Goal: Task Accomplishment & Management: Manage account settings

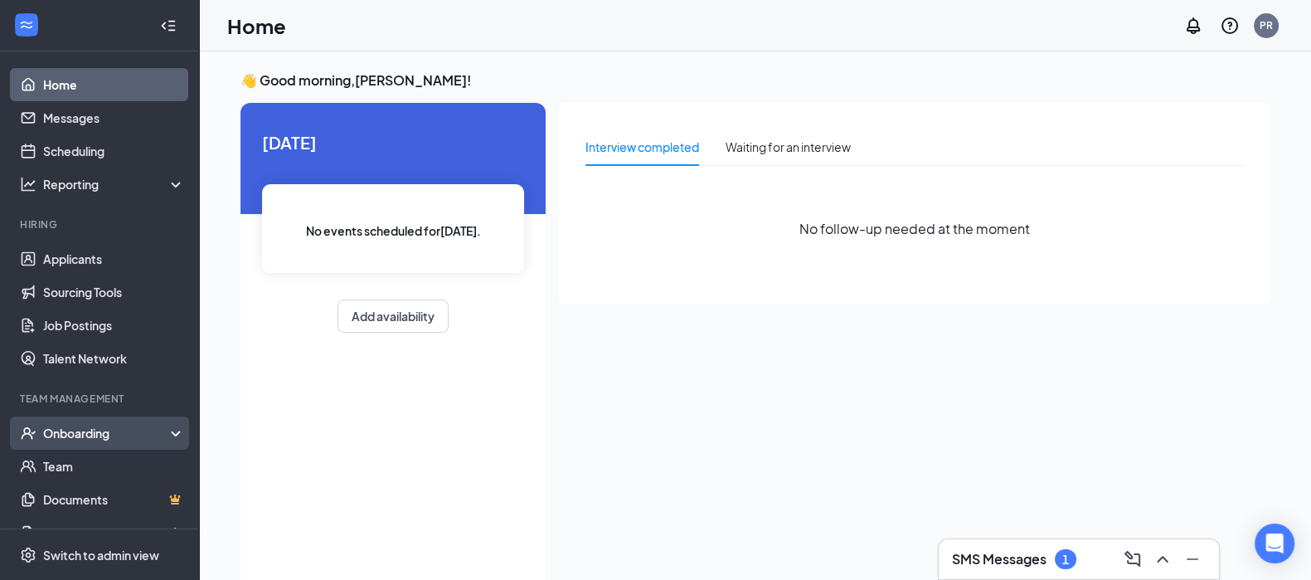
click at [79, 430] on div "Onboarding" at bounding box center [107, 433] width 128 height 17
click at [81, 464] on link "Overview" at bounding box center [114, 465] width 142 height 33
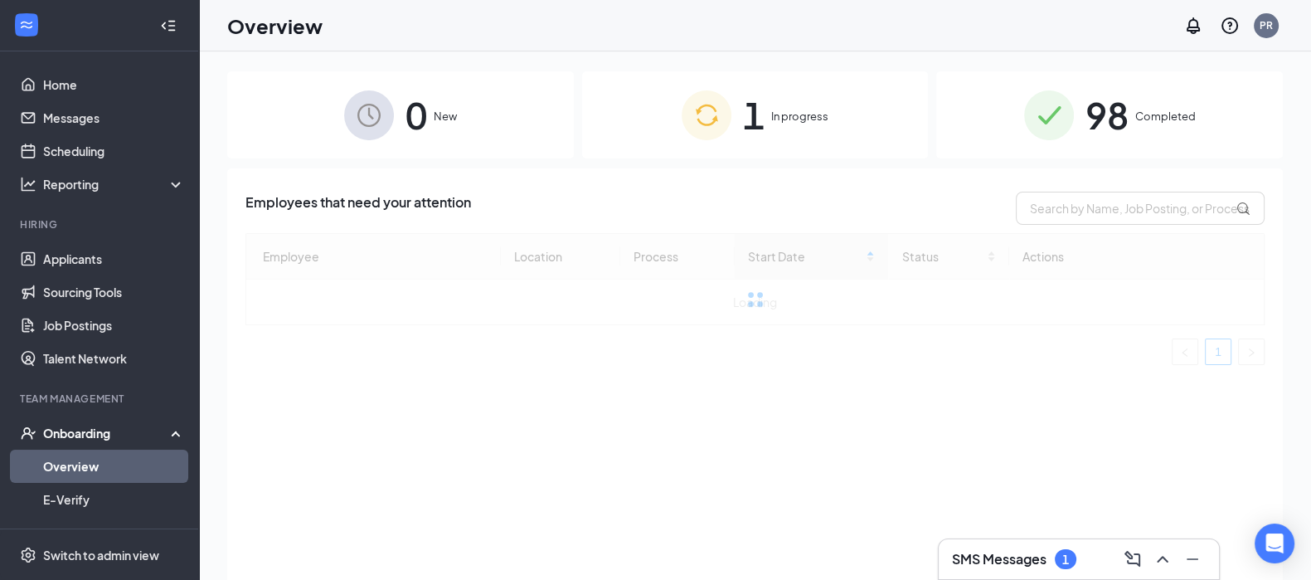
click at [778, 114] on span "In progress" at bounding box center [799, 116] width 57 height 17
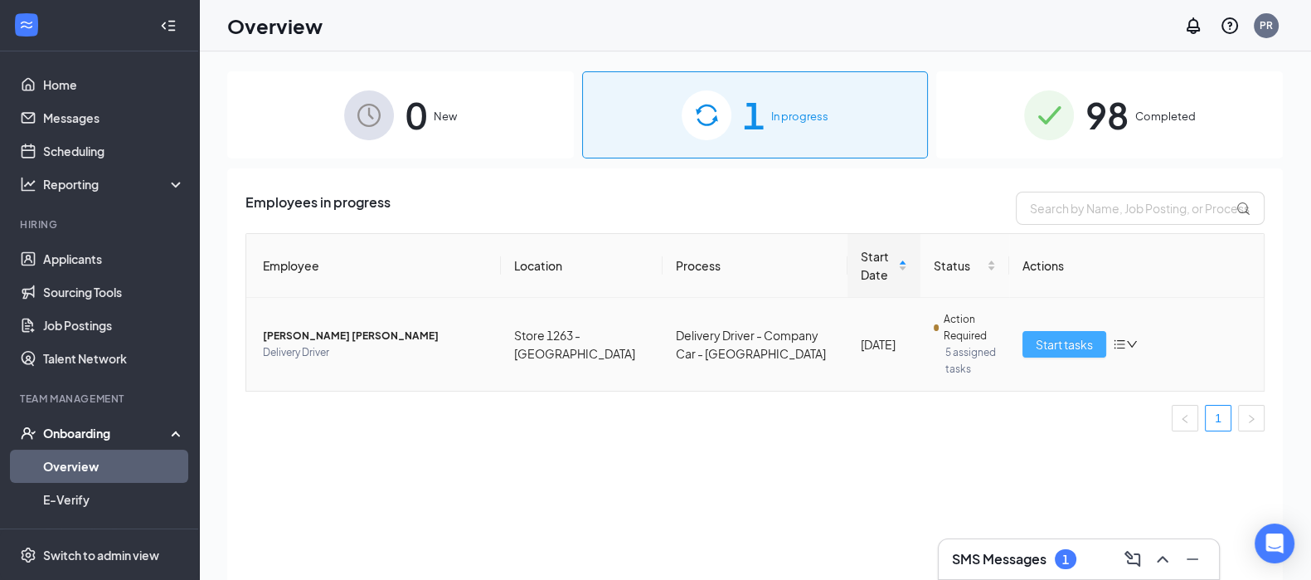
click at [1067, 335] on span "Start tasks" at bounding box center [1064, 344] width 57 height 18
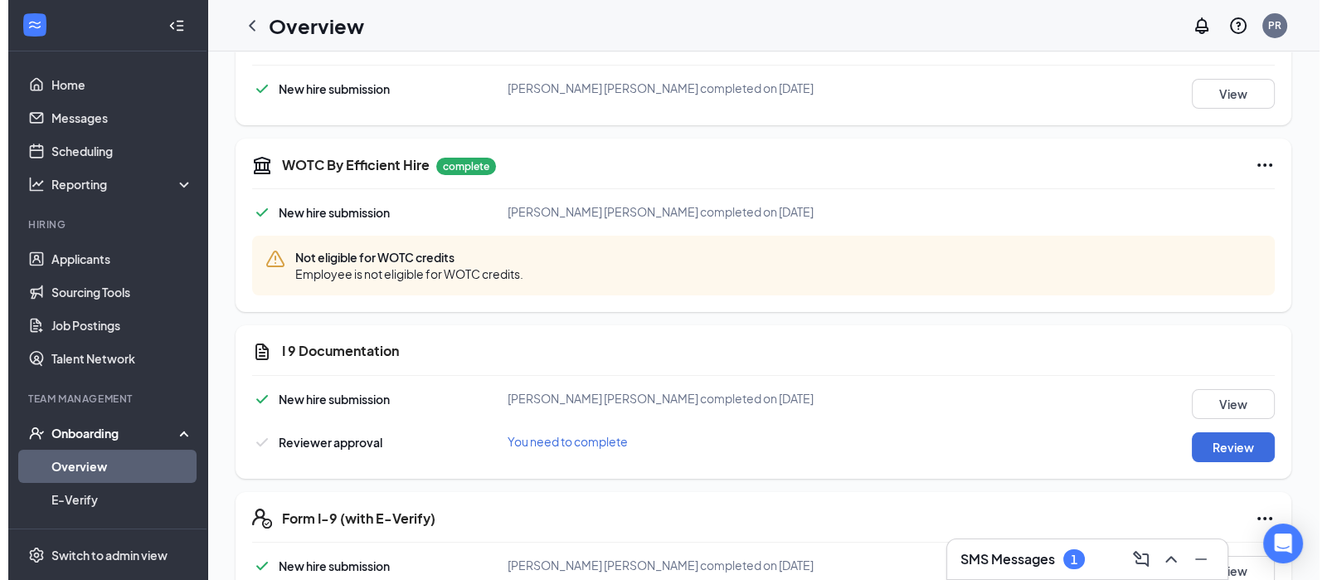
scroll to position [414, 0]
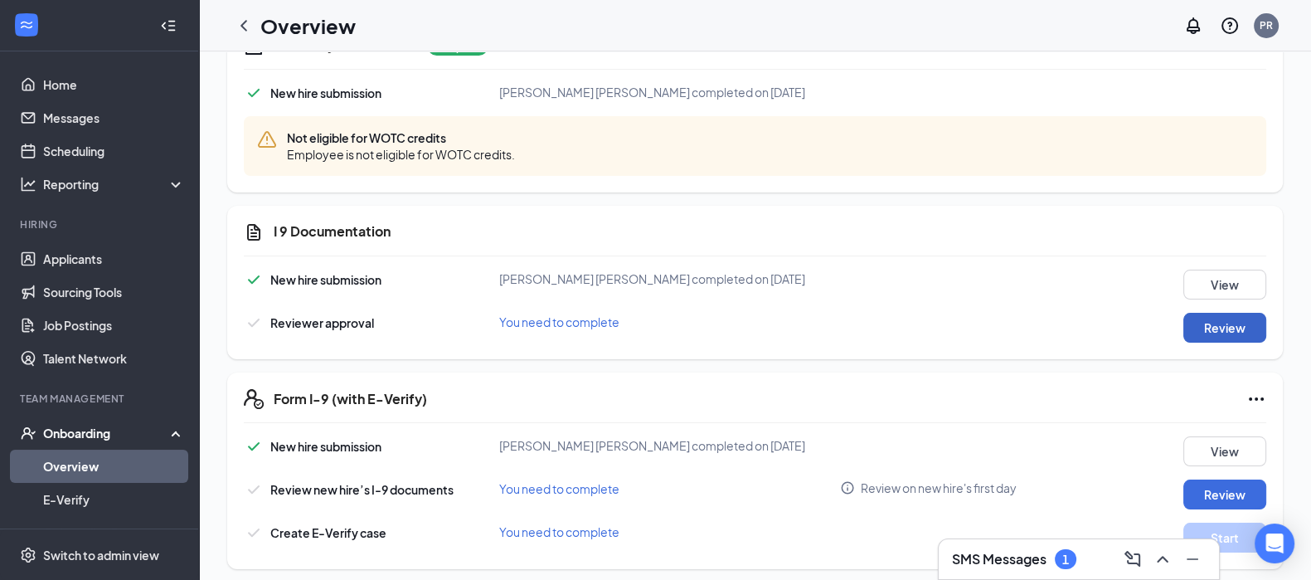
click at [1198, 322] on button "Review" at bounding box center [1224, 328] width 83 height 30
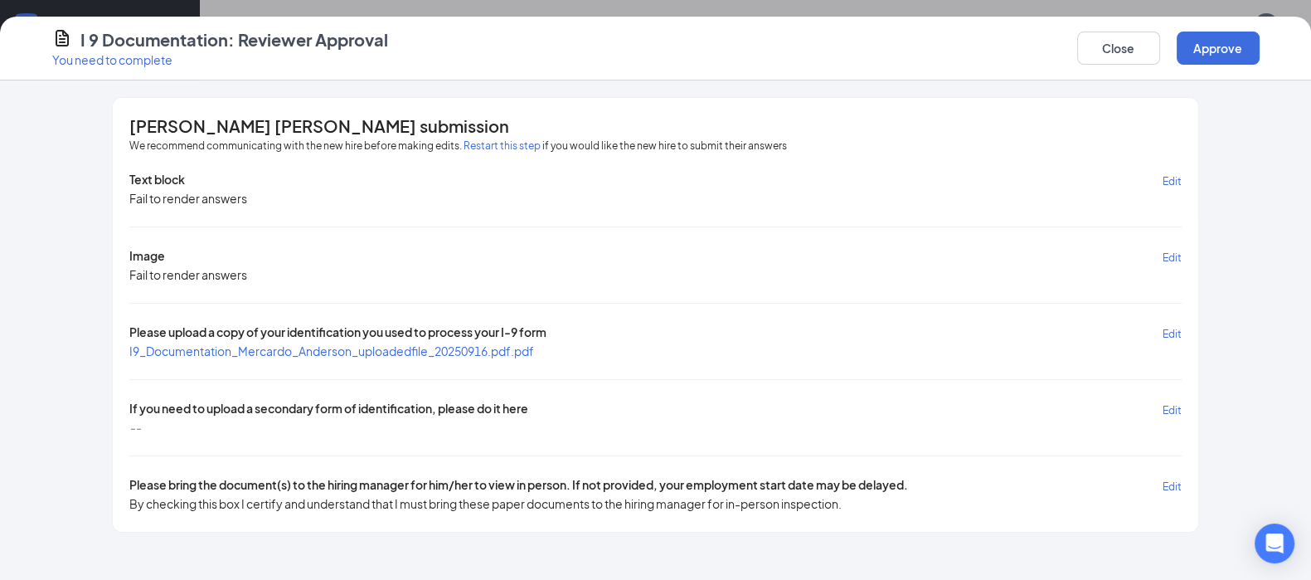
click at [351, 347] on span "I9_Documentation_Mercardo_Anderson_uploadedfile_20250916.pdf.pdf" at bounding box center [331, 350] width 405 height 15
click at [493, 143] on button "Restart this step" at bounding box center [502, 146] width 77 height 17
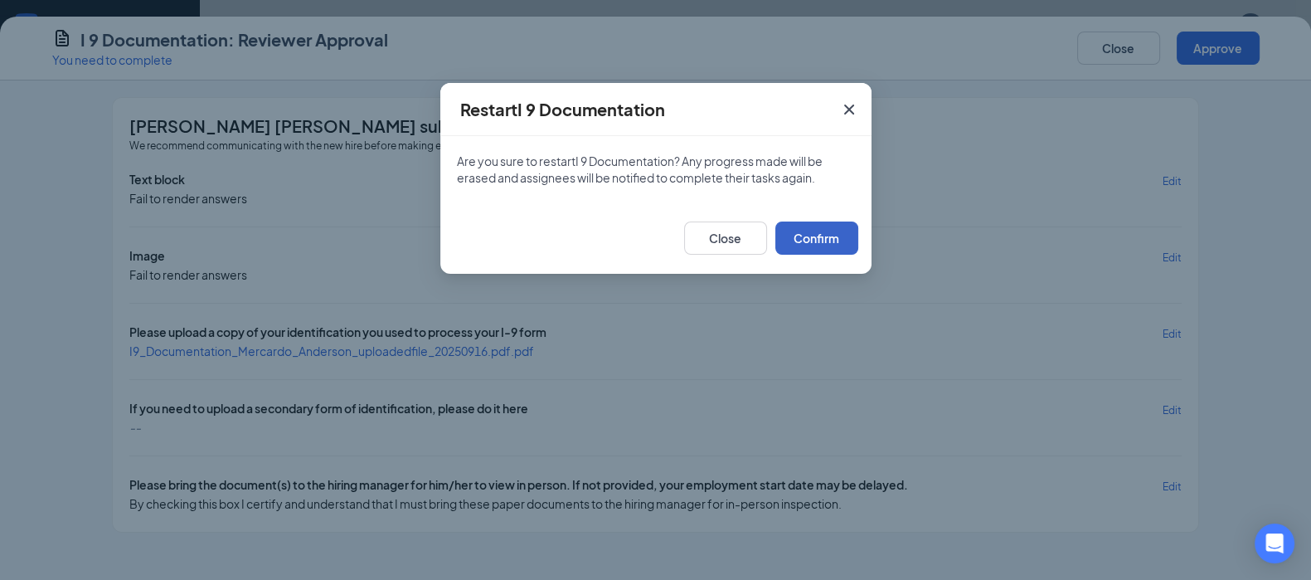
click at [806, 238] on button "Confirm" at bounding box center [816, 237] width 83 height 33
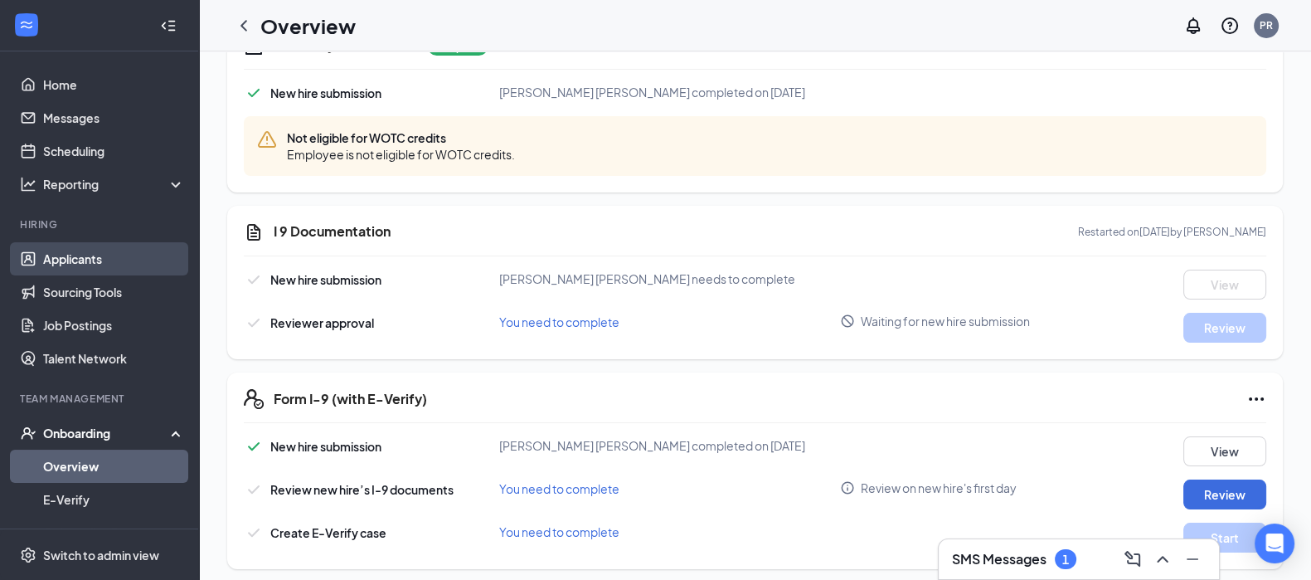
click at [84, 258] on link "Applicants" at bounding box center [114, 258] width 142 height 33
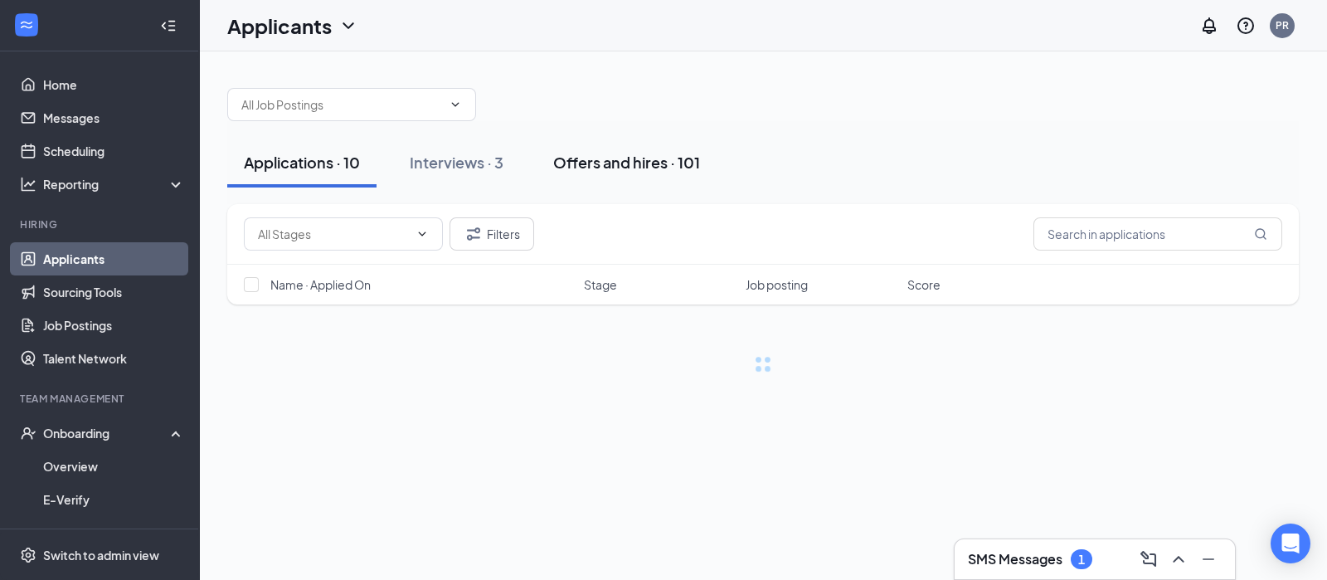
click at [667, 160] on div "Offers and hires · 101" at bounding box center [626, 162] width 147 height 21
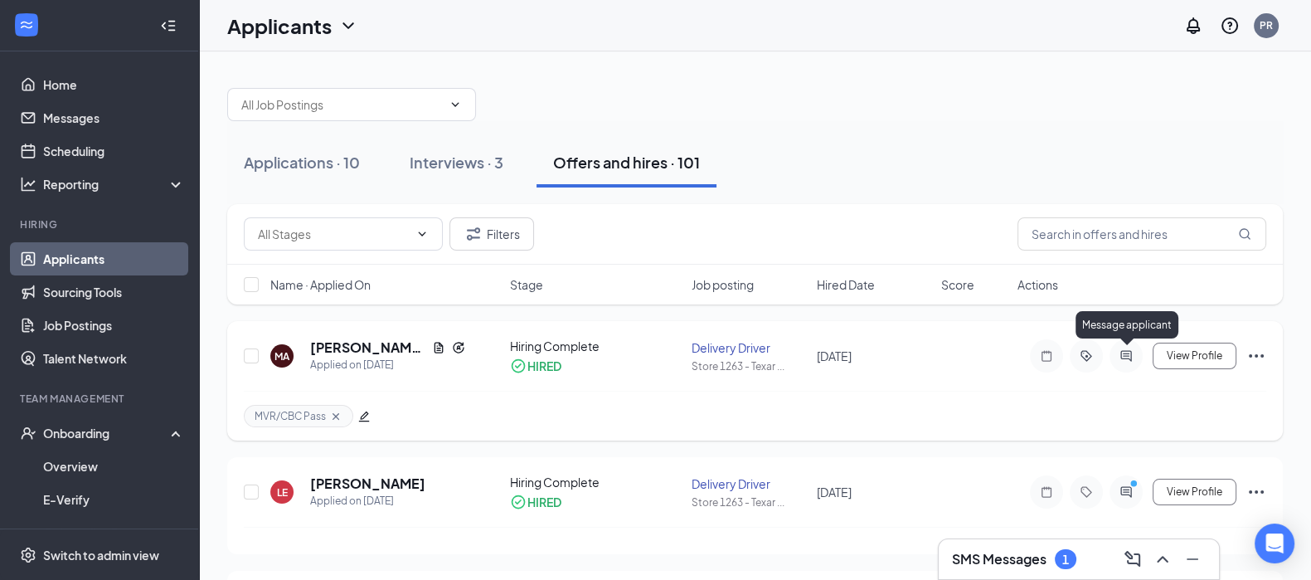
click at [1130, 356] on icon "ActiveChat" at bounding box center [1126, 355] width 20 height 13
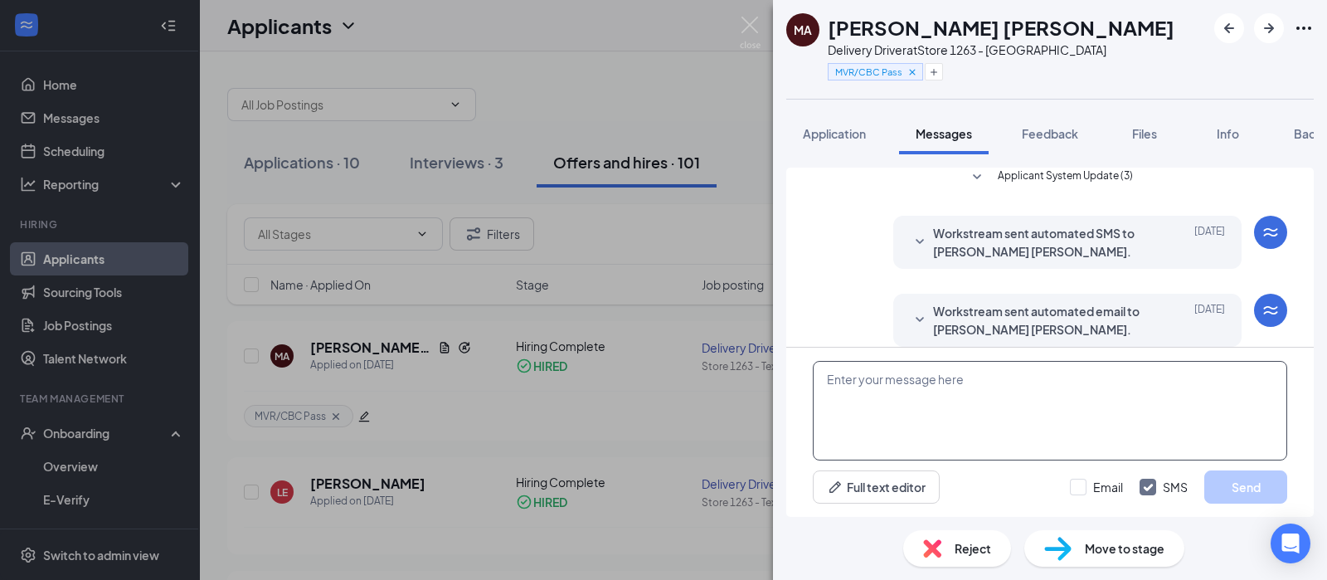
scroll to position [436, 0]
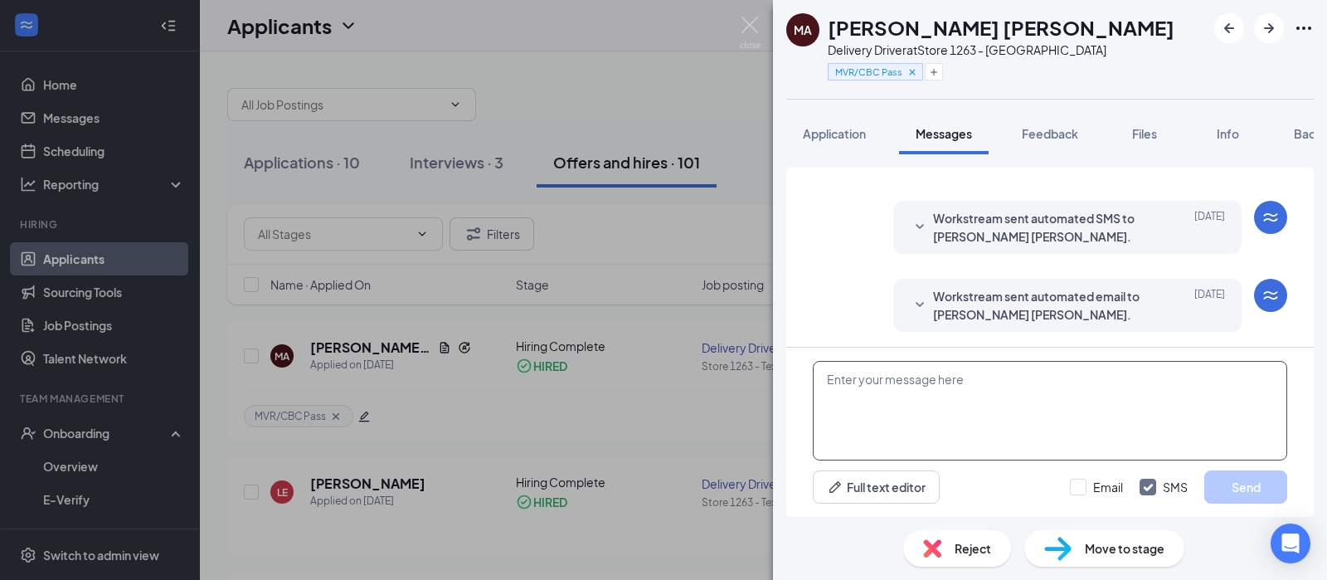
click at [944, 391] on textarea at bounding box center [1050, 411] width 474 height 100
type textarea "Please upload a picture of your DL and SS Card on the step i just restarted."
click at [1085, 488] on input "Email" at bounding box center [1096, 486] width 53 height 17
checkbox input "true"
click at [1239, 483] on button "Send" at bounding box center [1245, 486] width 83 height 33
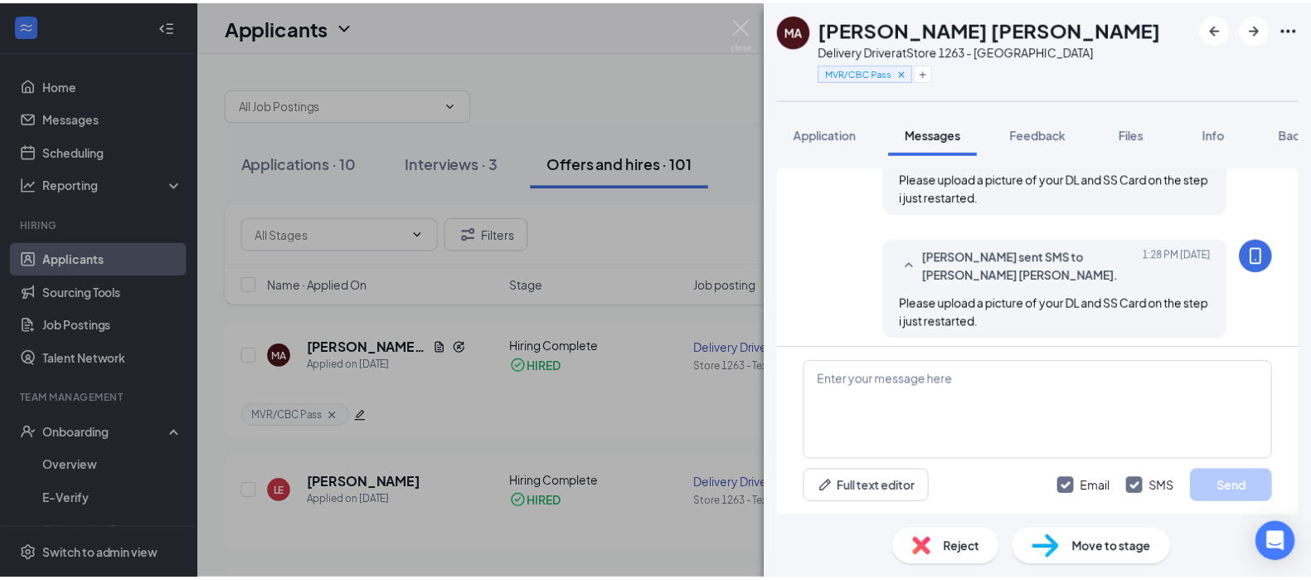
scroll to position [685, 0]
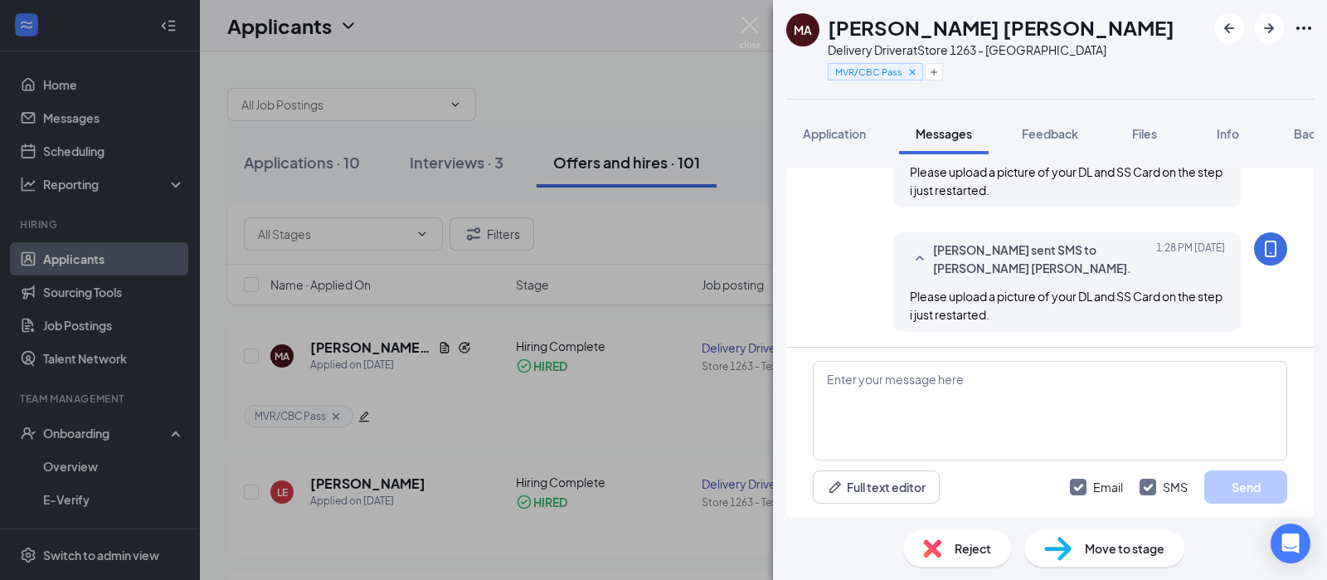
click at [522, 416] on div "MA Mercardo Anderson Delivery Driver at Store 1263 - Texarkana MVR/CBC Pass App…" at bounding box center [663, 290] width 1327 height 580
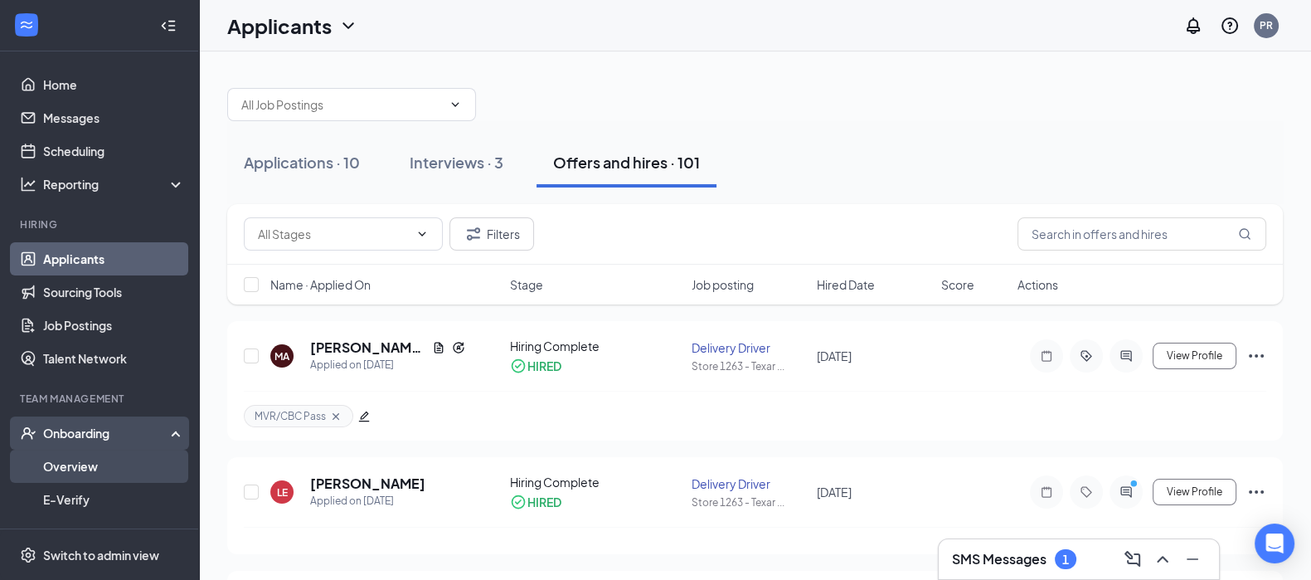
click at [113, 467] on link "Overview" at bounding box center [114, 465] width 142 height 33
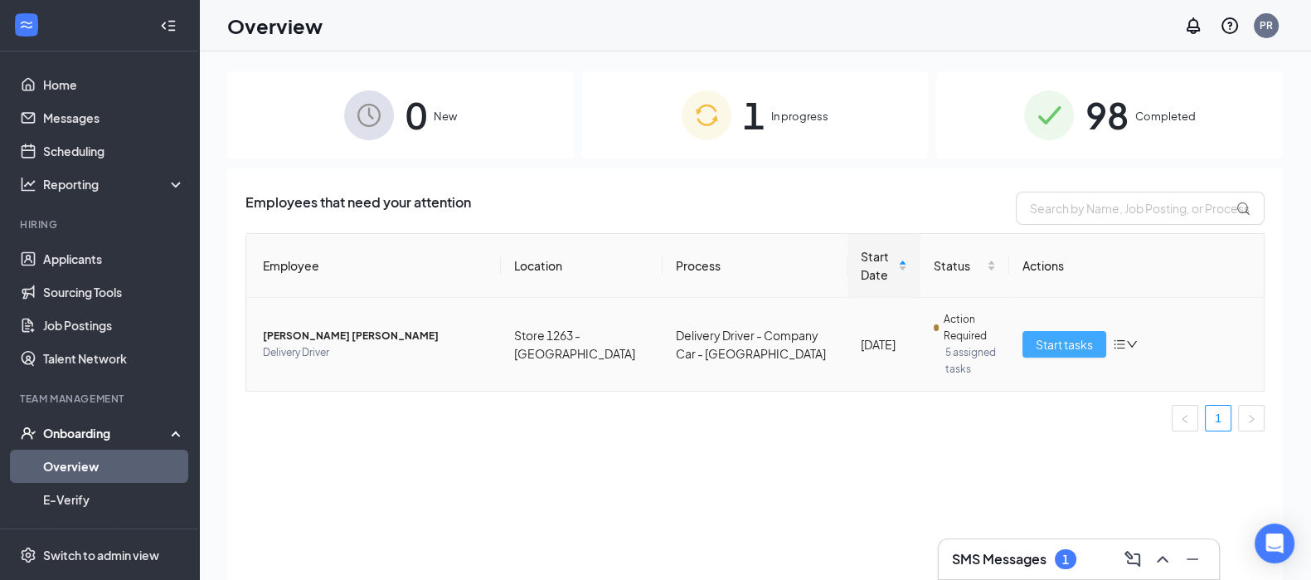
click at [1057, 342] on span "Start tasks" at bounding box center [1064, 344] width 57 height 18
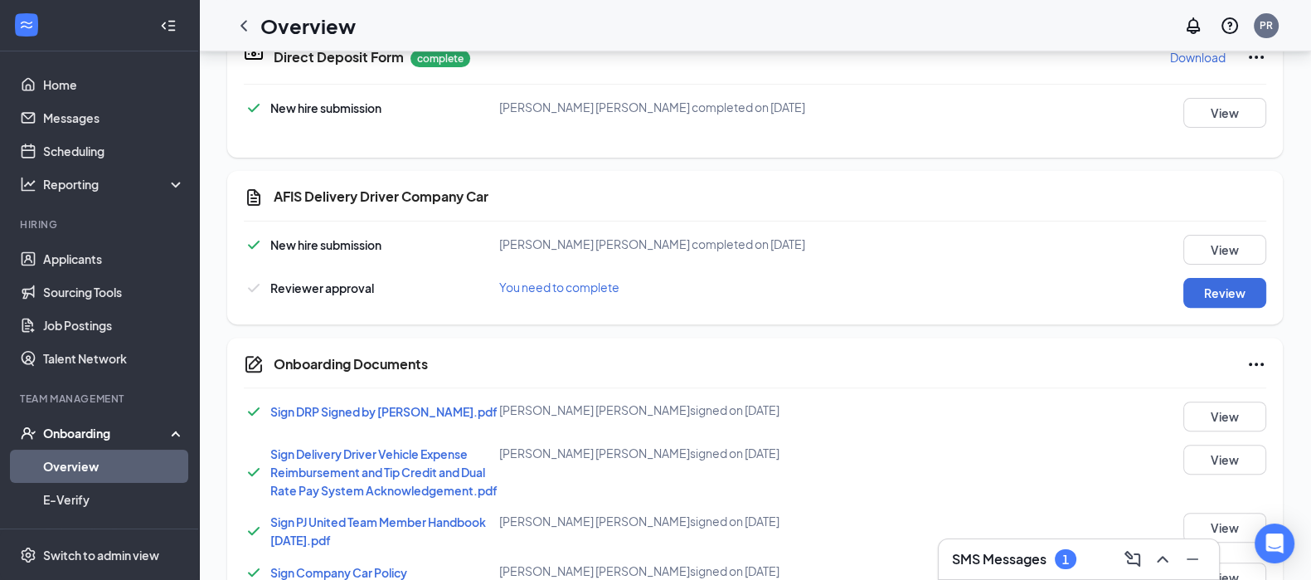
scroll to position [725, 0]
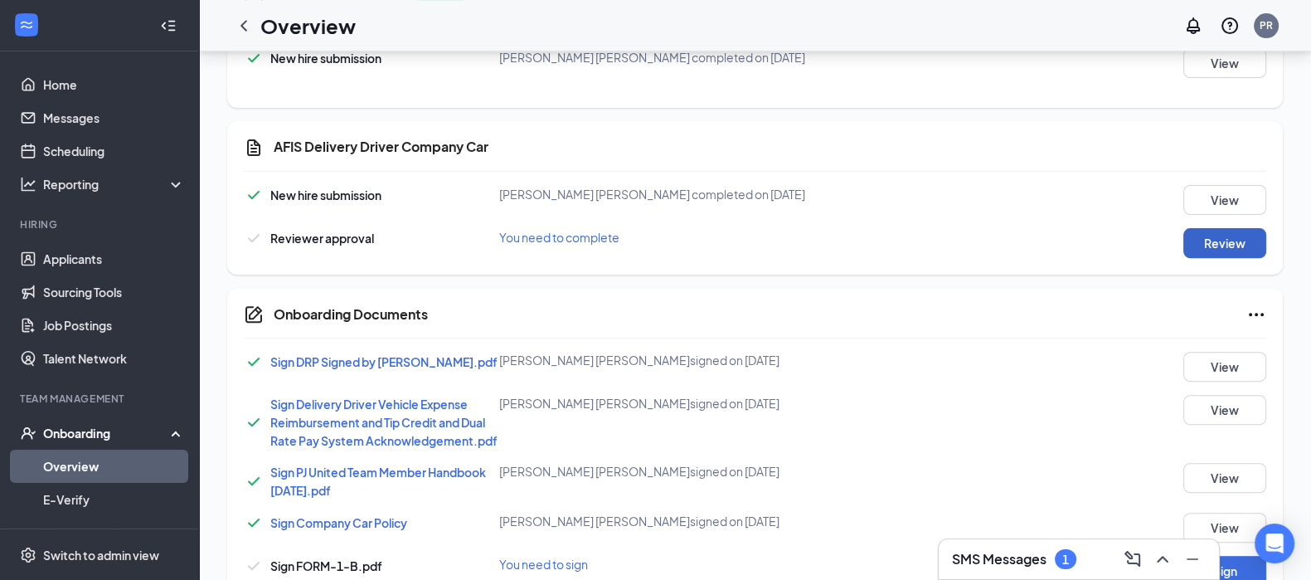
click at [1194, 243] on button "Review" at bounding box center [1224, 243] width 83 height 30
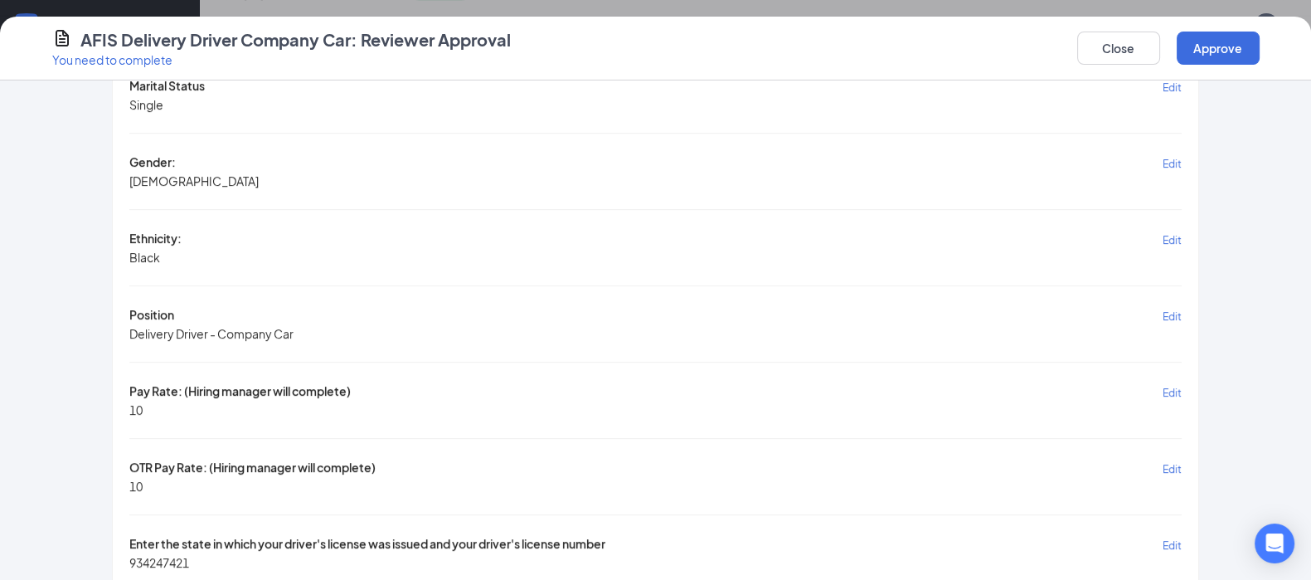
scroll to position [1036, 0]
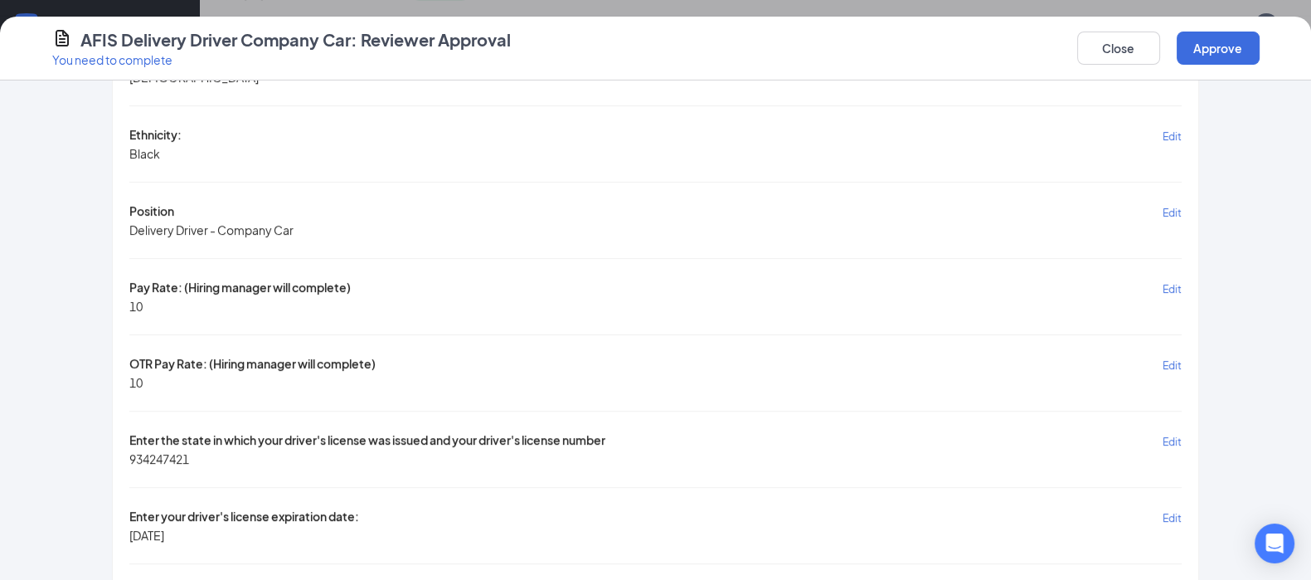
click at [1165, 283] on span "Edit" at bounding box center [1172, 289] width 19 height 12
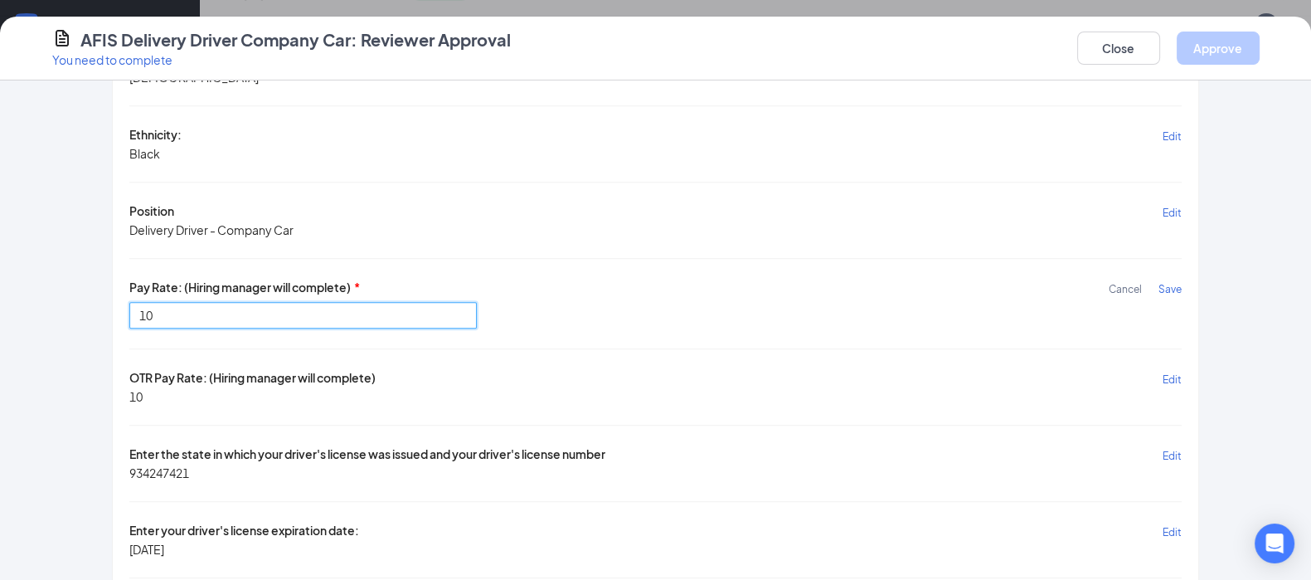
drag, startPoint x: 237, startPoint y: 299, endPoint x: 85, endPoint y: 308, distance: 152.9
type input "9.00"
click at [1162, 283] on span "Save" at bounding box center [1169, 289] width 23 height 12
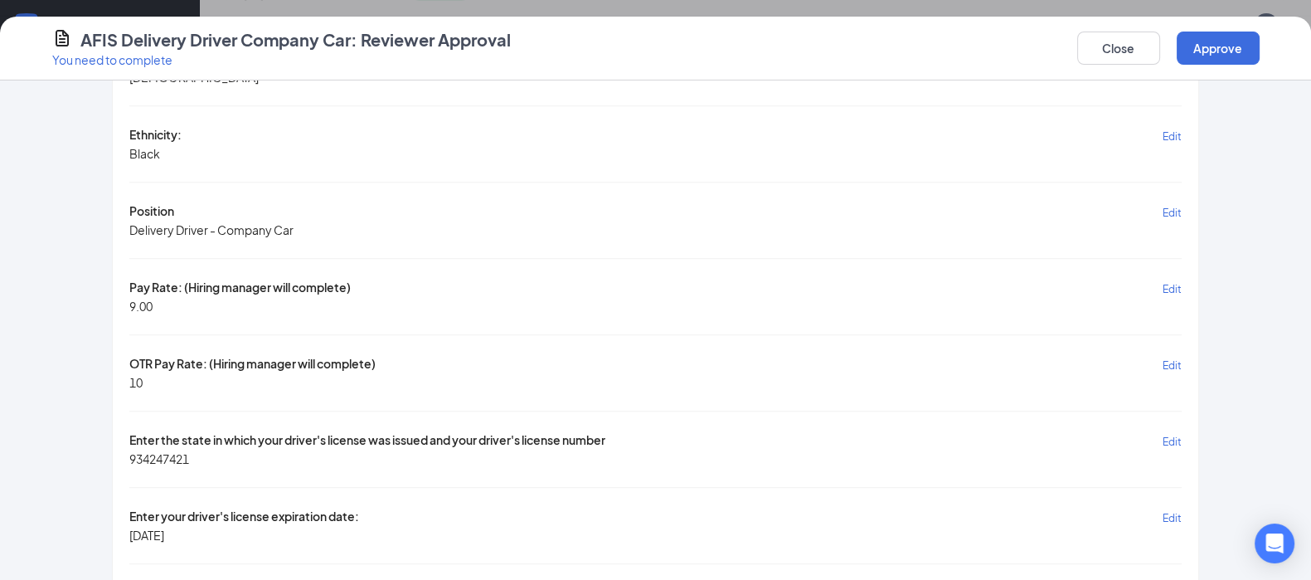
click at [1164, 359] on span "Edit" at bounding box center [1172, 365] width 19 height 12
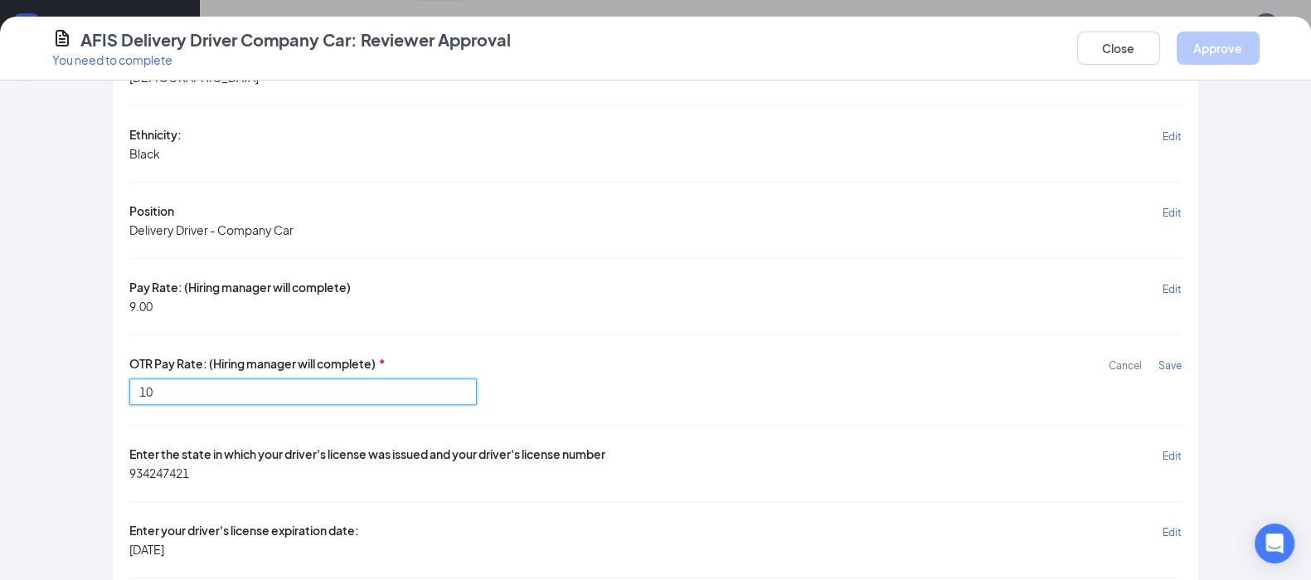
drag, startPoint x: 182, startPoint y: 374, endPoint x: 100, endPoint y: 375, distance: 82.1
type input "4.00"
click at [1160, 359] on span "Save" at bounding box center [1169, 365] width 23 height 12
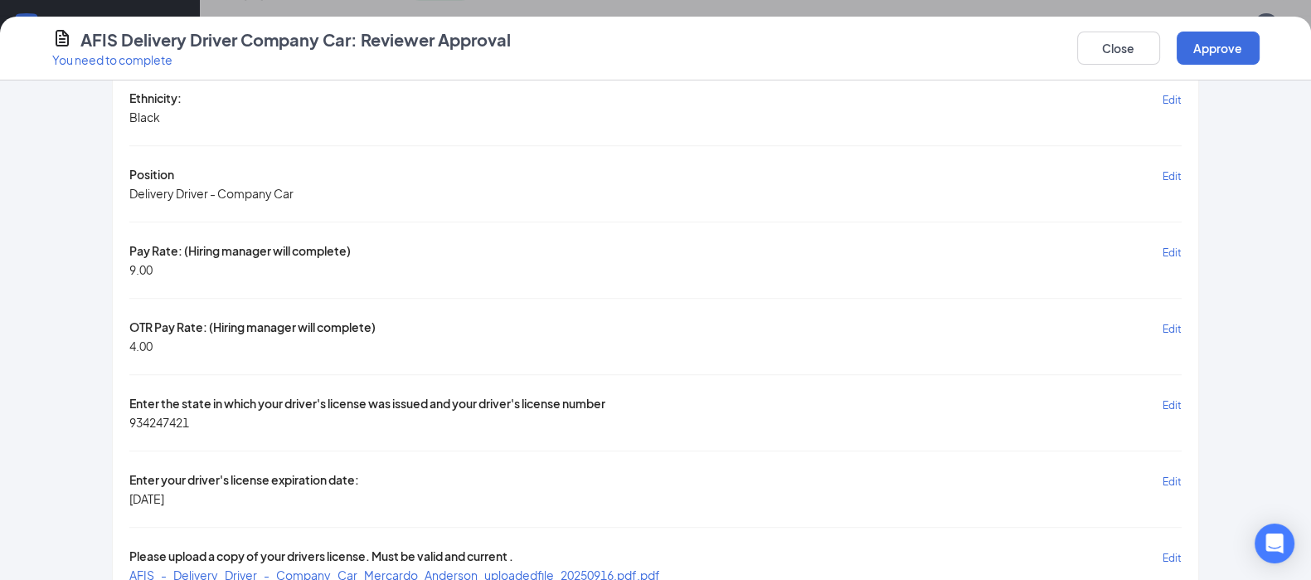
scroll to position [1093, 0]
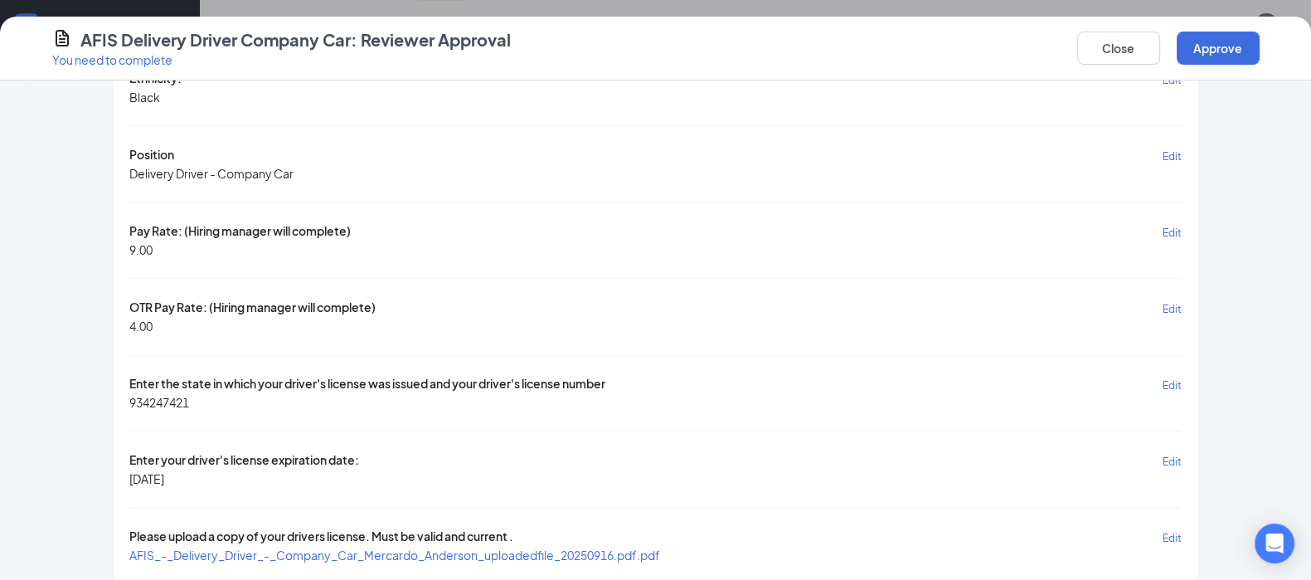
click at [419, 547] on span "AFIS_-_Delivery_Driver_-_Company_Car_Mercardo_Anderson_uploadedfile_20250916.pd…" at bounding box center [394, 554] width 531 height 15
click at [1231, 50] on button "Approve" at bounding box center [1218, 48] width 83 height 33
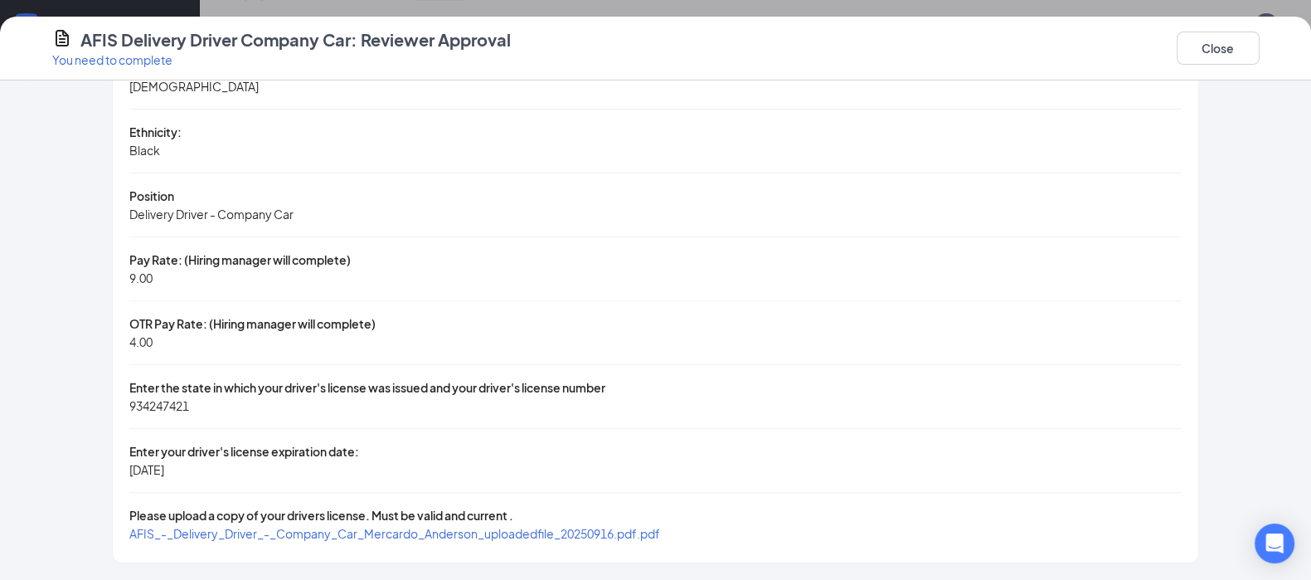
scroll to position [854, 0]
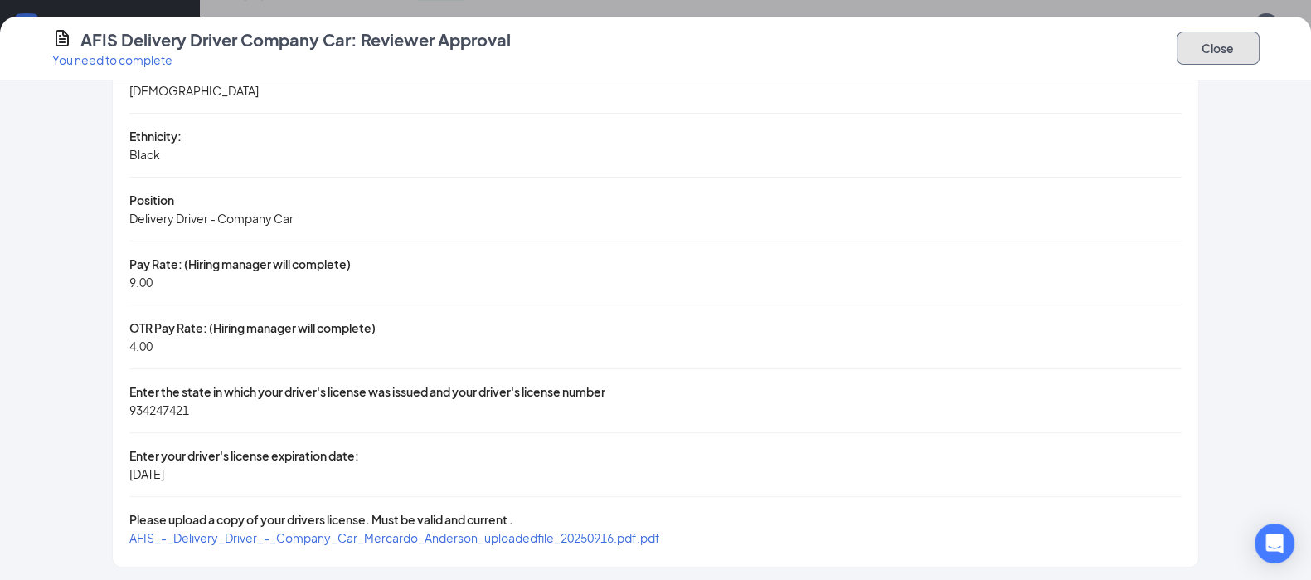
click at [1235, 53] on button "Close" at bounding box center [1218, 48] width 83 height 33
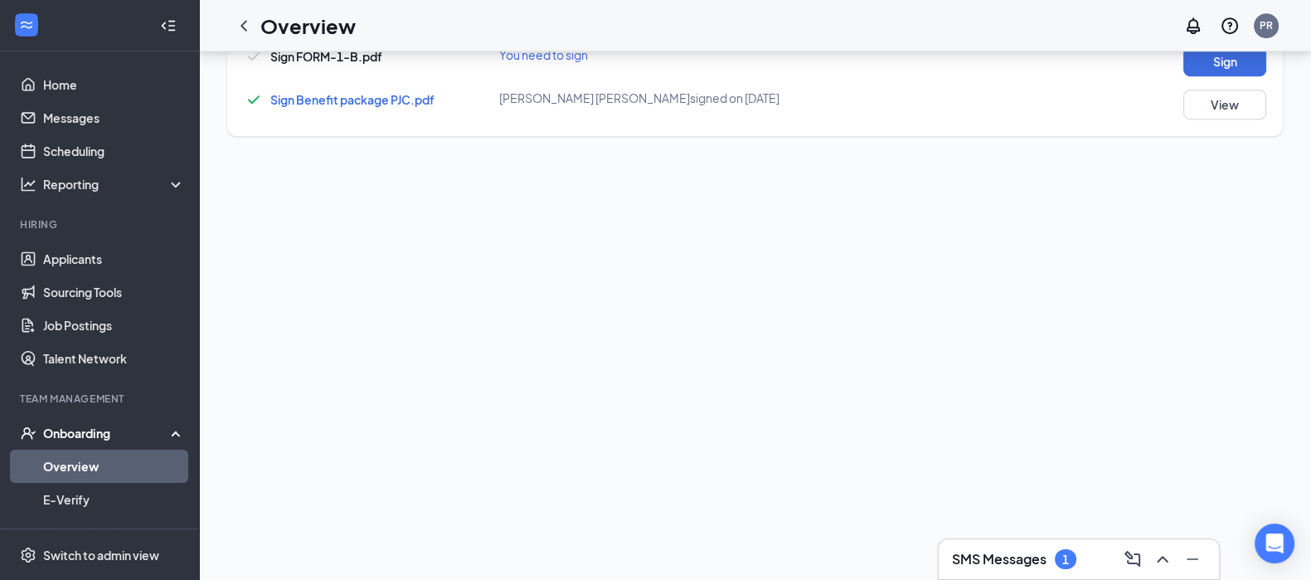
scroll to position [320, 0]
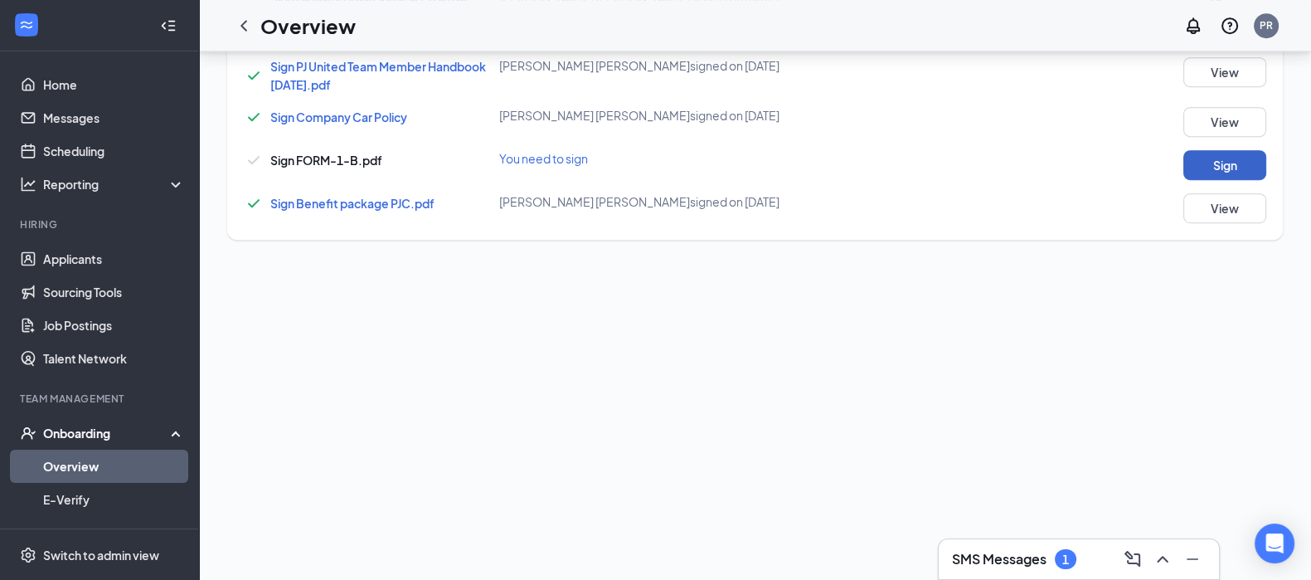
click at [1216, 170] on button "Sign" at bounding box center [1224, 165] width 83 height 30
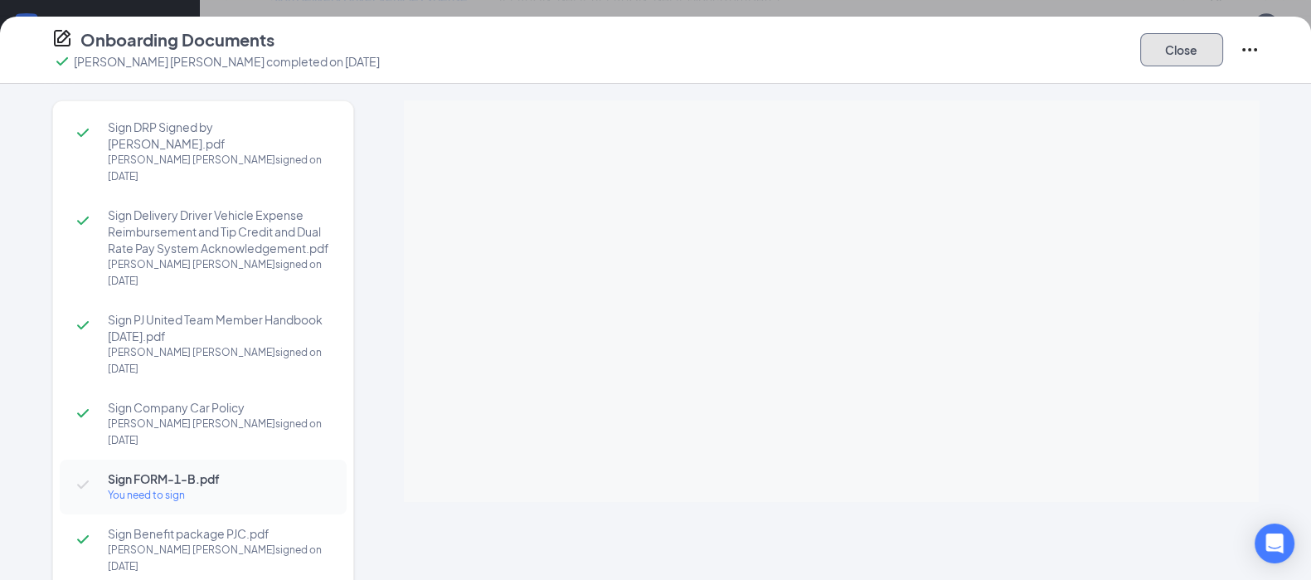
click at [1173, 47] on button "Close" at bounding box center [1181, 49] width 83 height 33
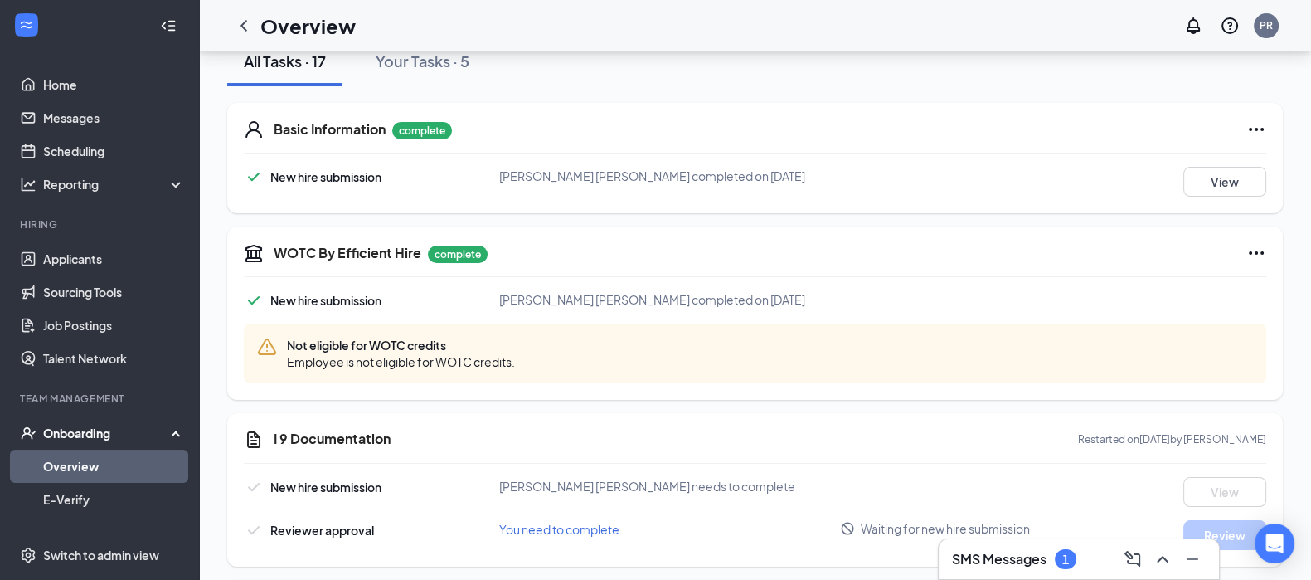
scroll to position [0, 0]
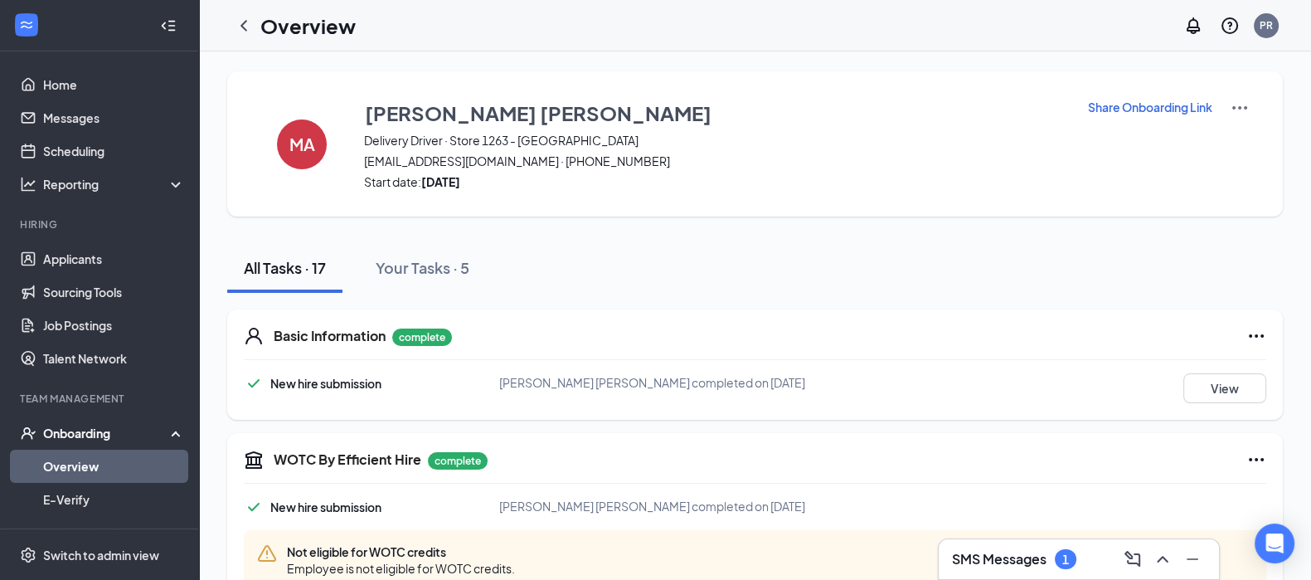
click at [57, 466] on link "Overview" at bounding box center [114, 465] width 142 height 33
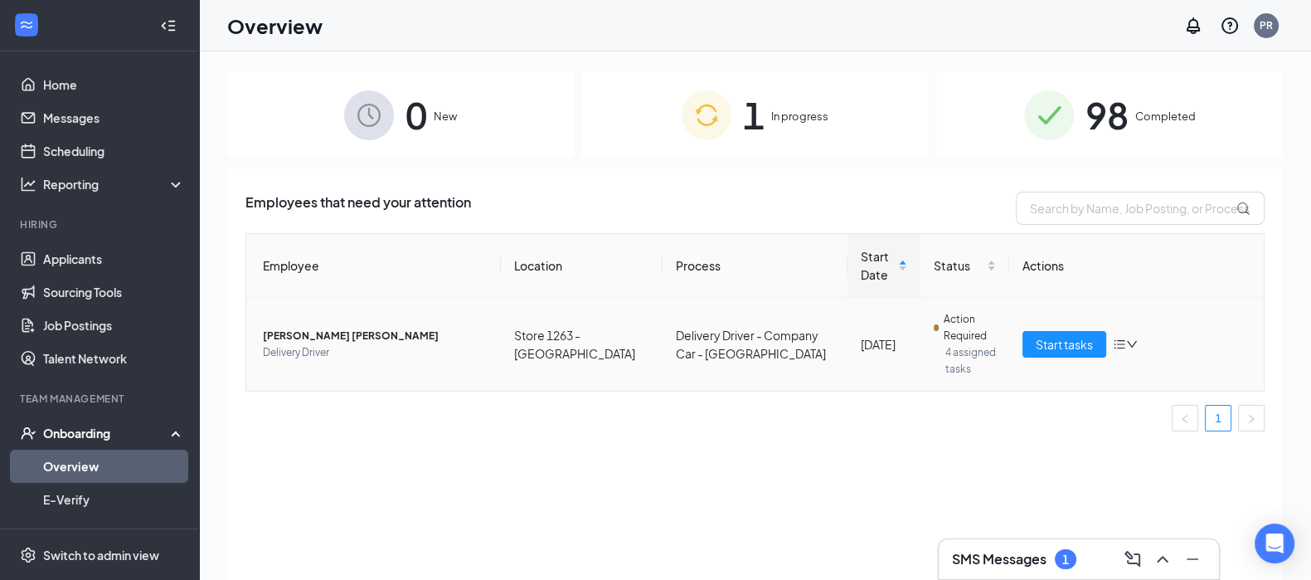
click at [1134, 343] on icon "down" at bounding box center [1132, 344] width 12 height 12
click at [58, 258] on link "Applicants" at bounding box center [114, 258] width 142 height 33
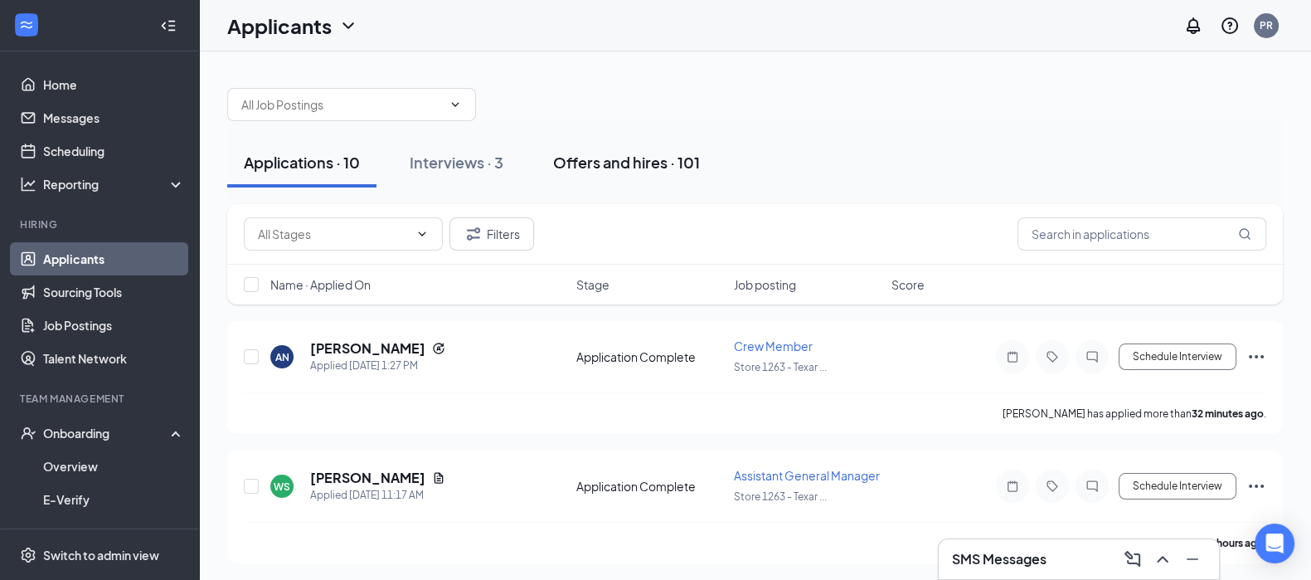
click at [638, 163] on div "Offers and hires · 101" at bounding box center [626, 162] width 147 height 21
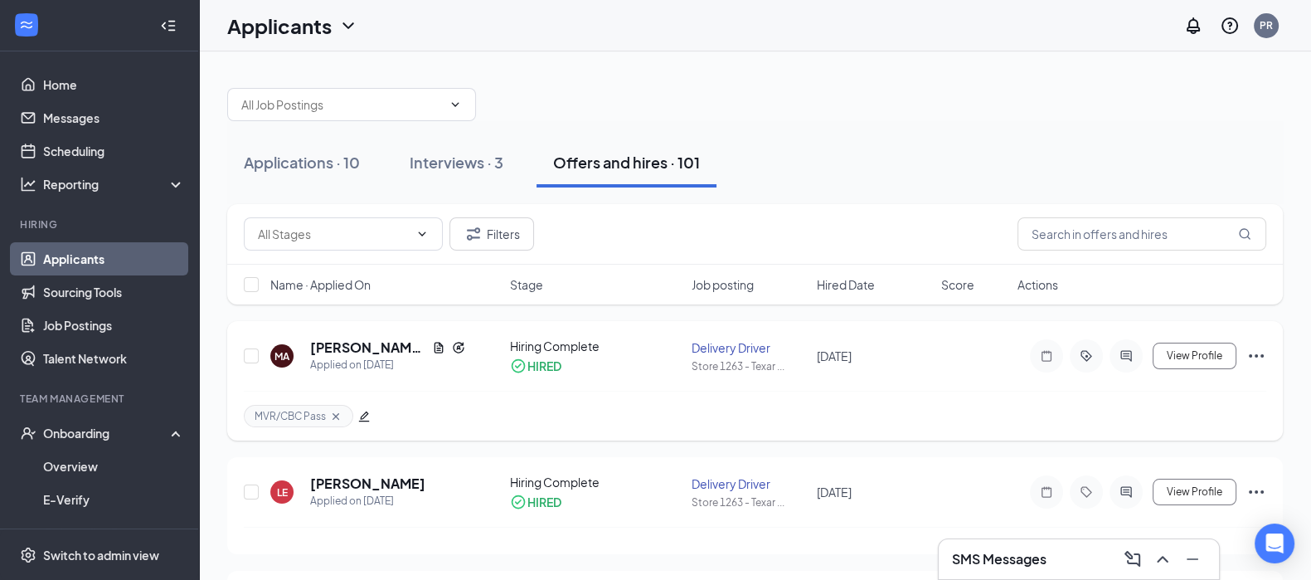
click at [1259, 349] on icon "Ellipses" at bounding box center [1256, 356] width 20 height 20
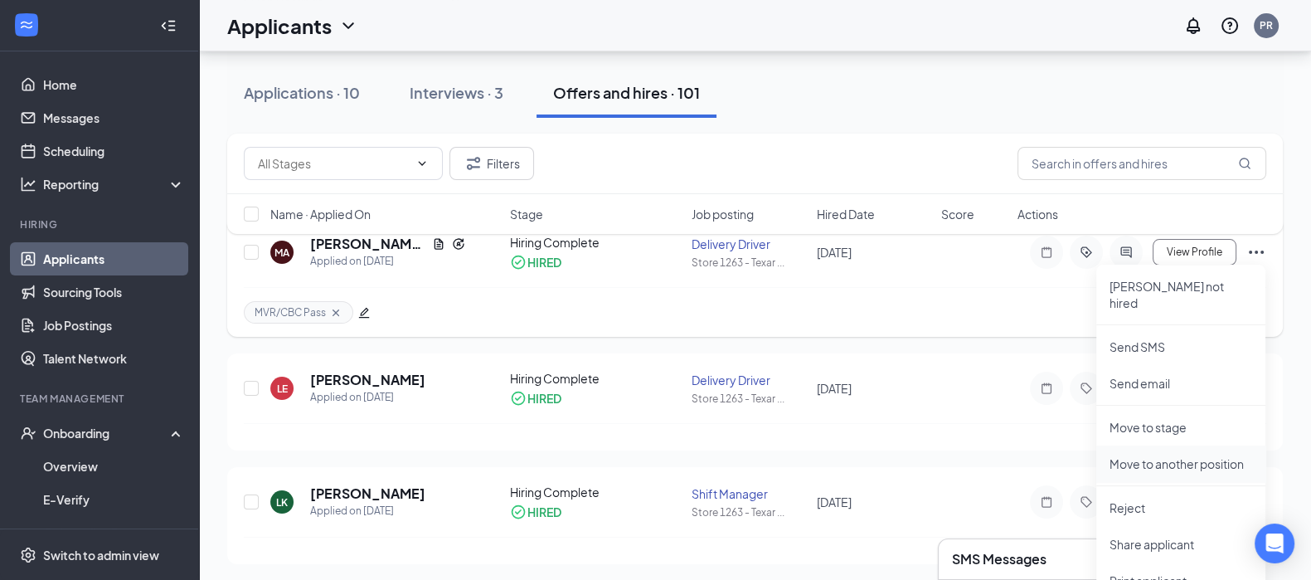
click at [1172, 455] on p "Move to another position" at bounding box center [1180, 463] width 143 height 17
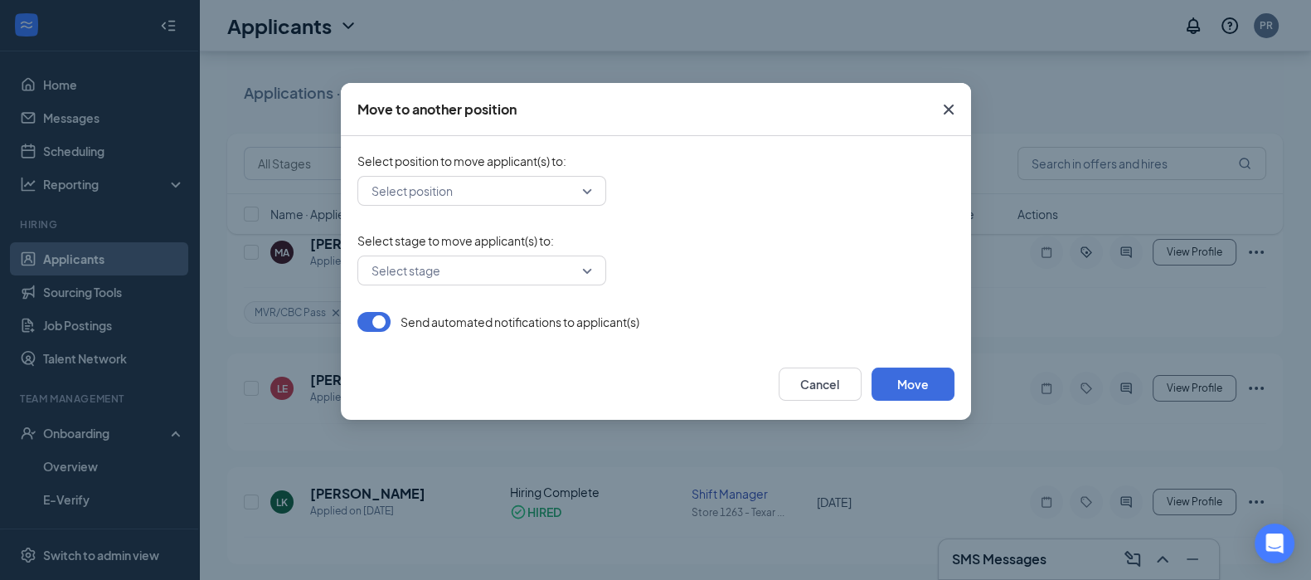
click at [518, 192] on input "search" at bounding box center [475, 191] width 217 height 28
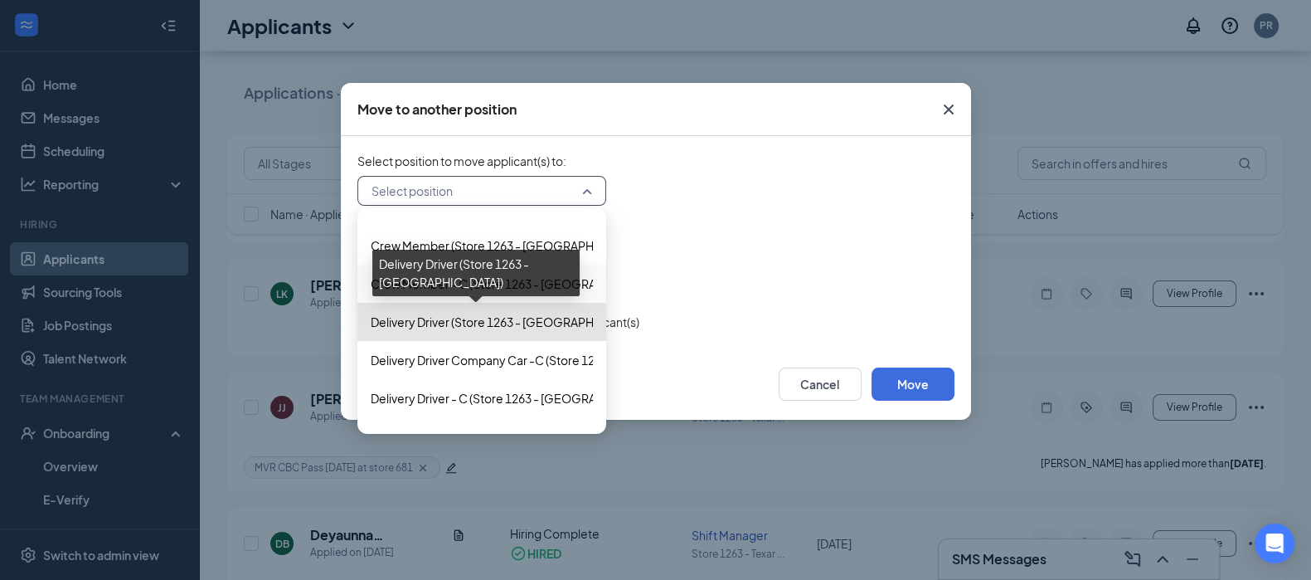
click at [478, 323] on span "Delivery Driver (Store 1263 - Texarkana)" at bounding box center [509, 322] width 276 height 18
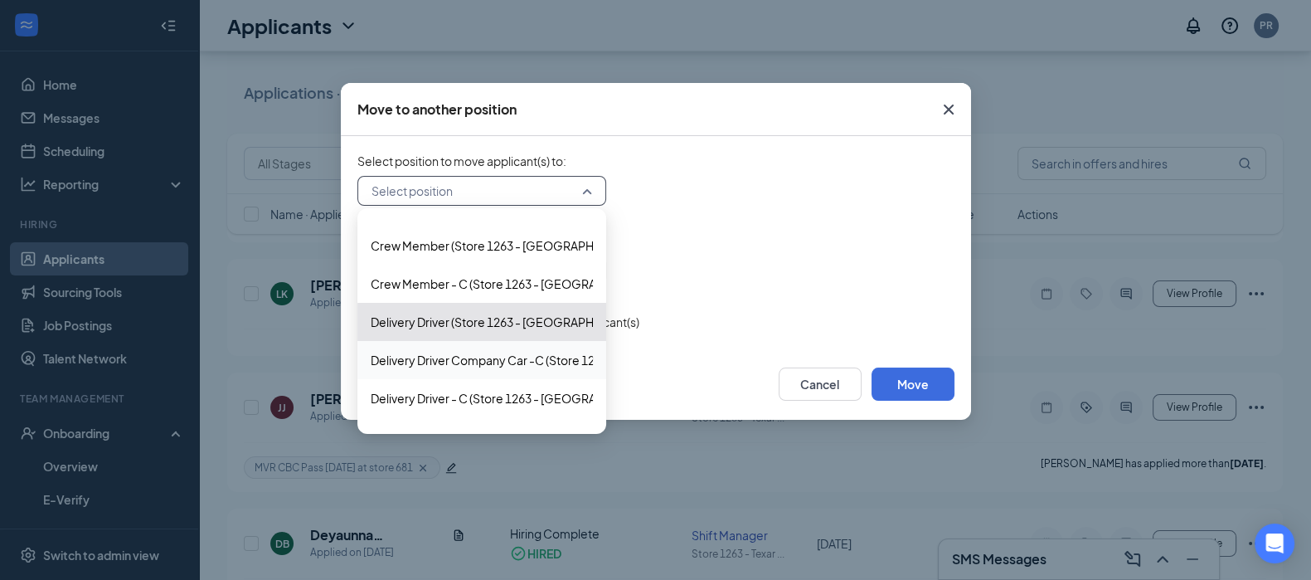
click at [886, 263] on div "Select stage" at bounding box center [655, 270] width 597 height 30
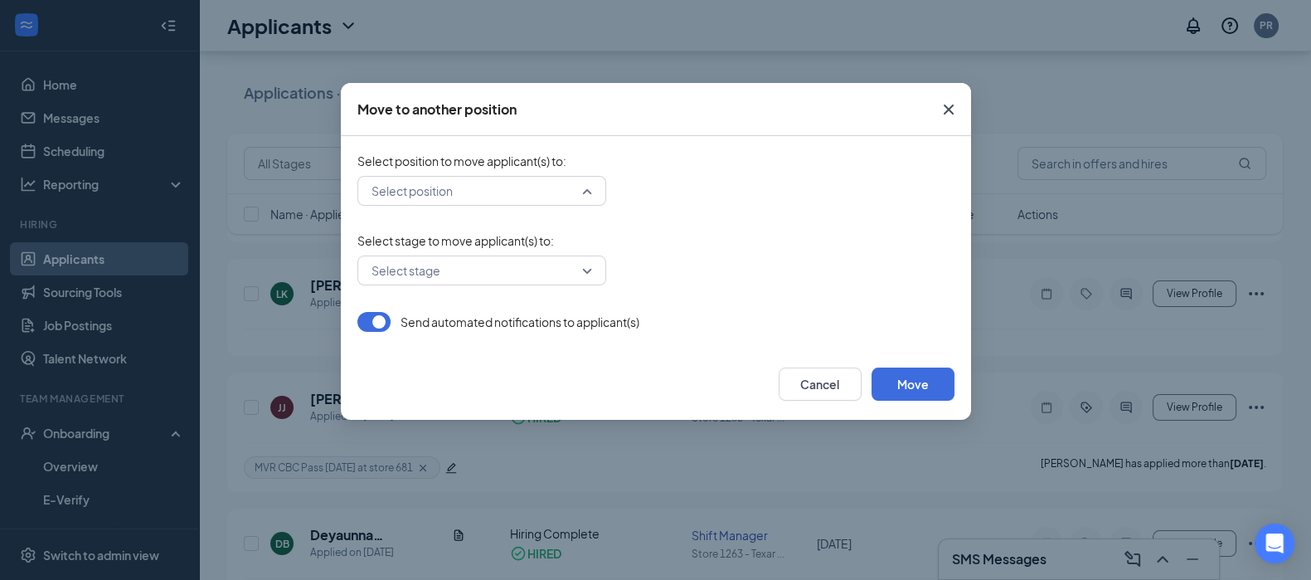
click at [586, 189] on div "Select position" at bounding box center [481, 191] width 249 height 30
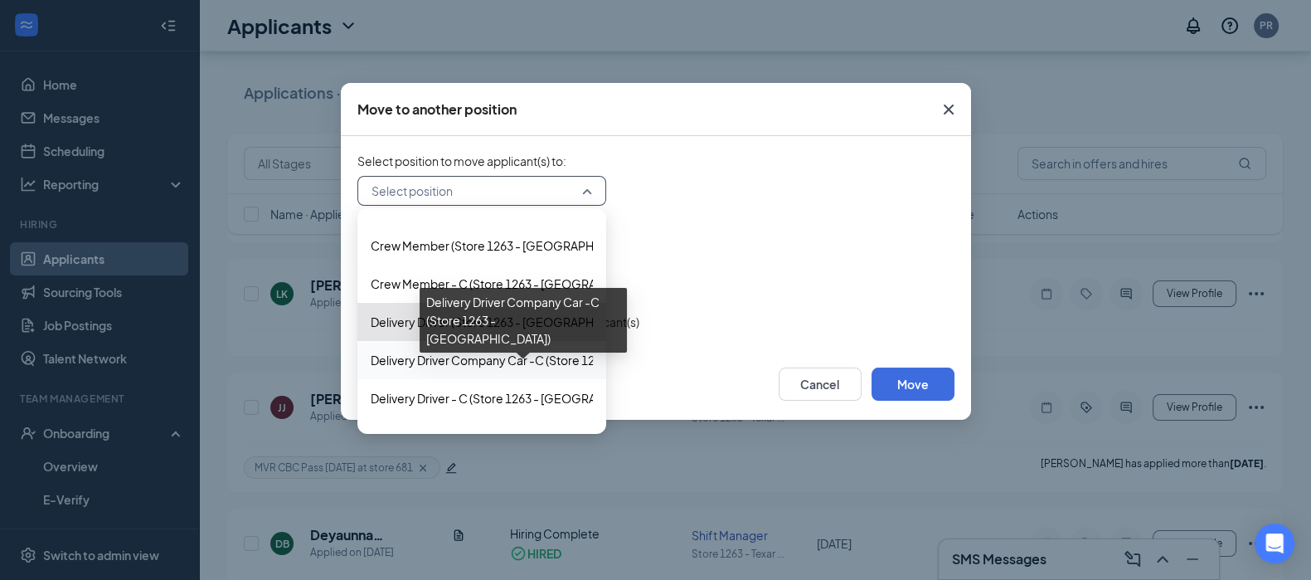
click at [477, 321] on div "Delivery Driver Company Car -C (Store 1263 - Texarkana)" at bounding box center [523, 320] width 207 height 65
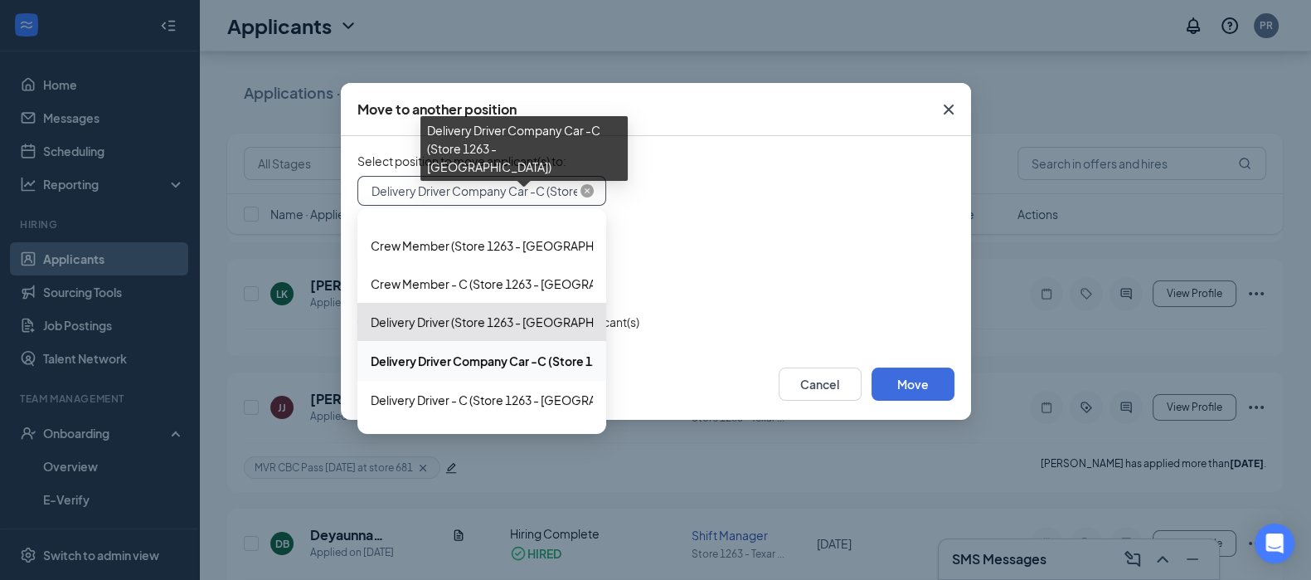
click at [537, 186] on span "Delivery Driver Company Car -C (Store 1263 - Texarkana)" at bounding box center [556, 190] width 371 height 25
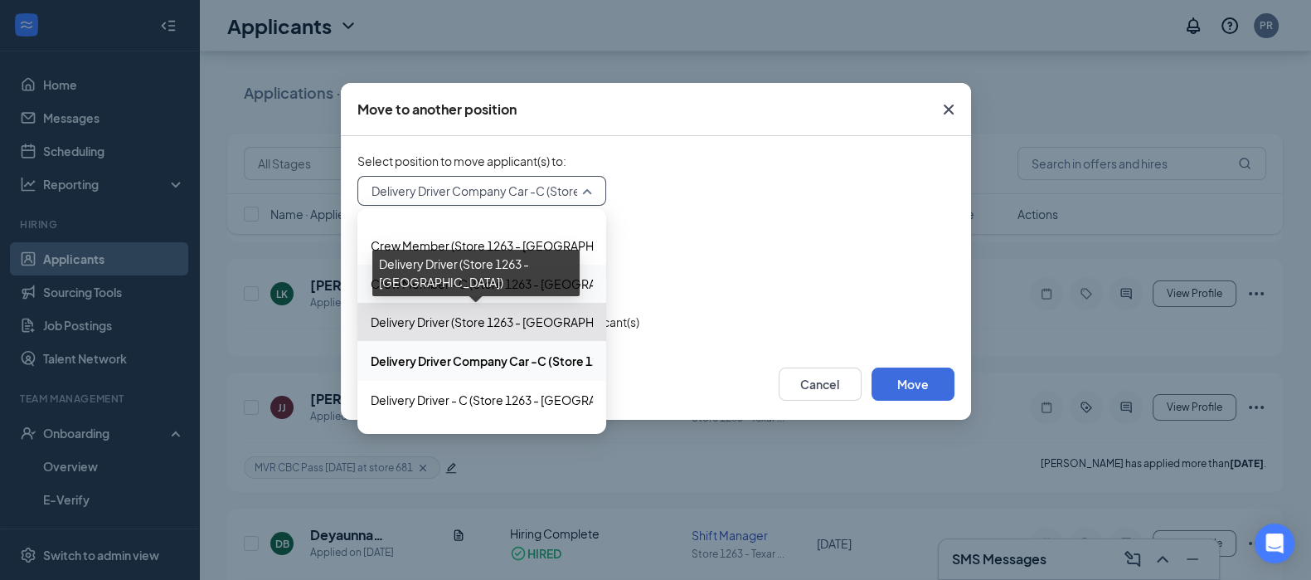
click at [406, 322] on span "Delivery Driver (Store 1263 - Texarkana)" at bounding box center [509, 322] width 276 height 18
click at [416, 284] on div "Delivery Driver (Store 1263 - Texarkana)" at bounding box center [475, 273] width 207 height 46
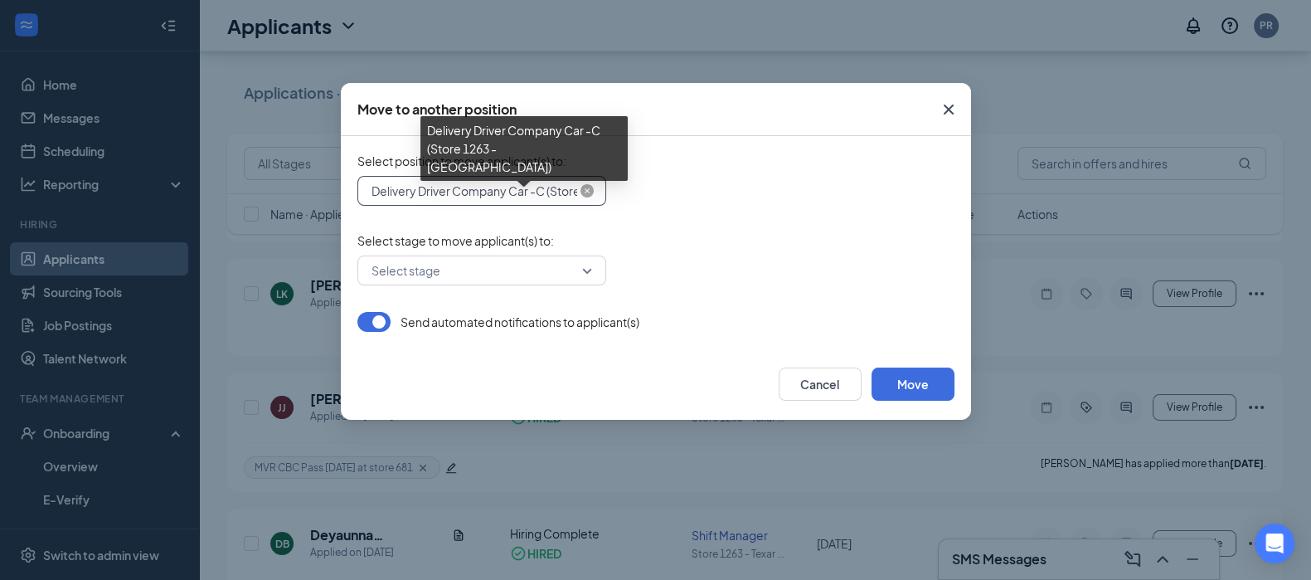
click at [516, 197] on span "Delivery Driver Company Car -C (Store 1263 - Texarkana)" at bounding box center [556, 190] width 371 height 25
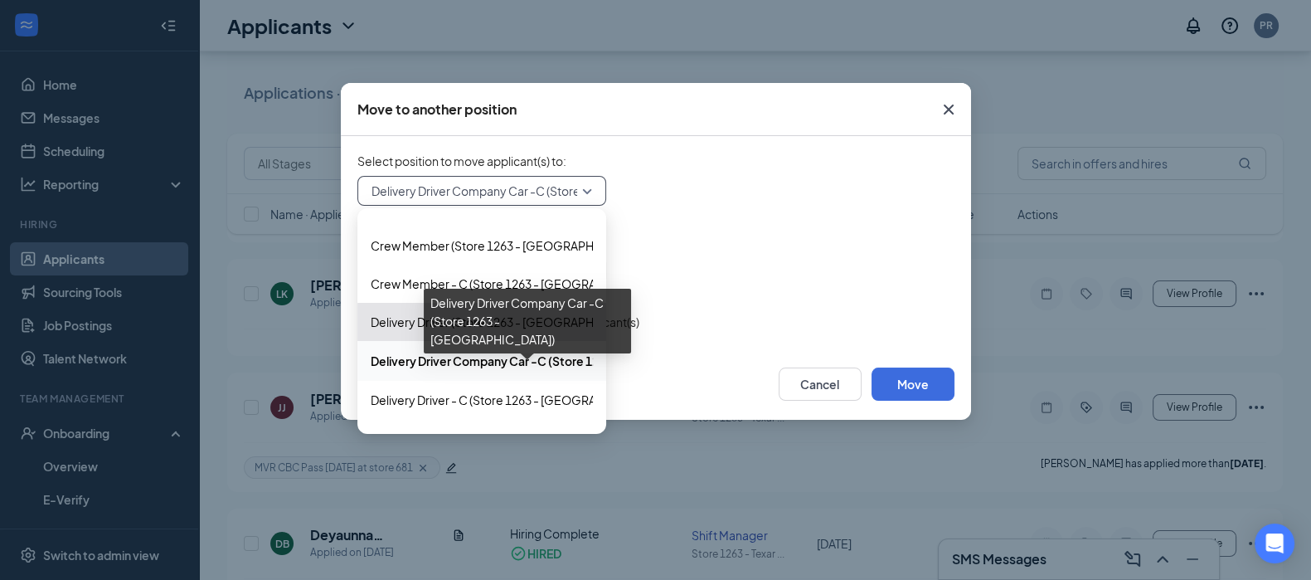
click at [460, 319] on div "Delivery Driver Company Car -C (Store 1263 - Texarkana)" at bounding box center [527, 321] width 207 height 65
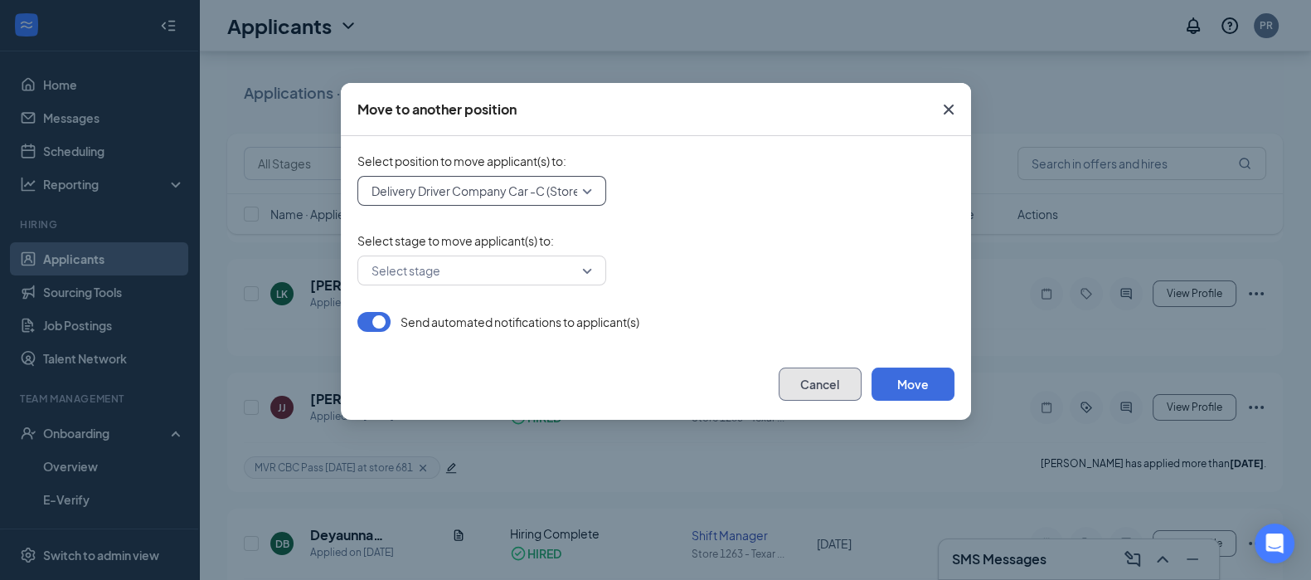
click at [813, 386] on button "Cancel" at bounding box center [820, 383] width 83 height 33
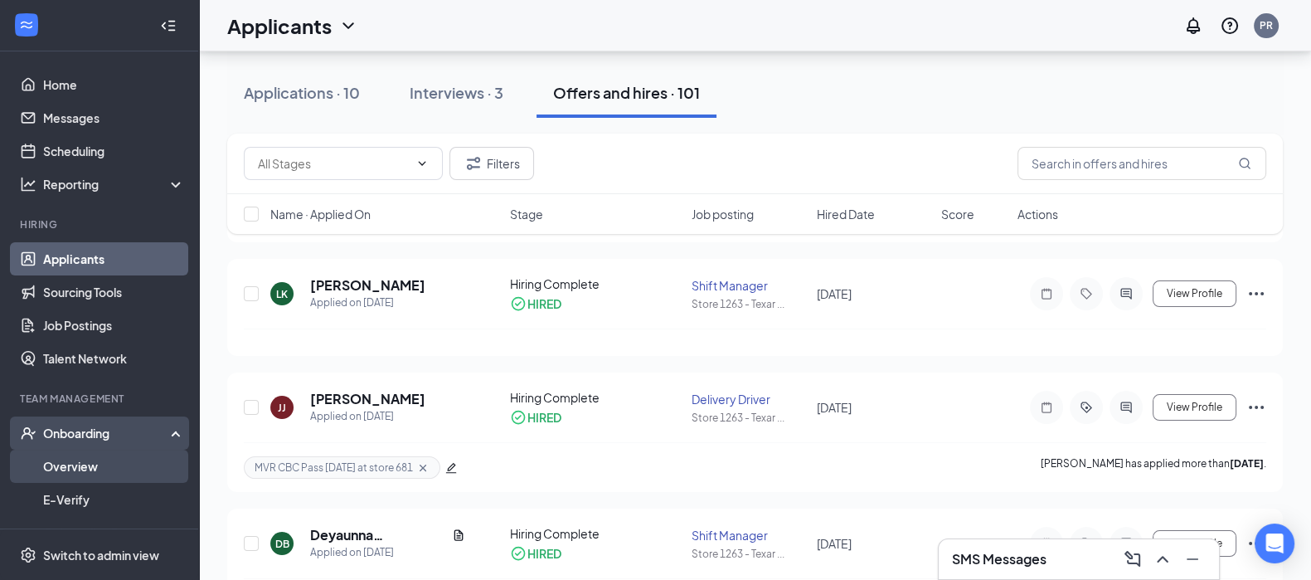
click at [72, 468] on link "Overview" at bounding box center [114, 465] width 142 height 33
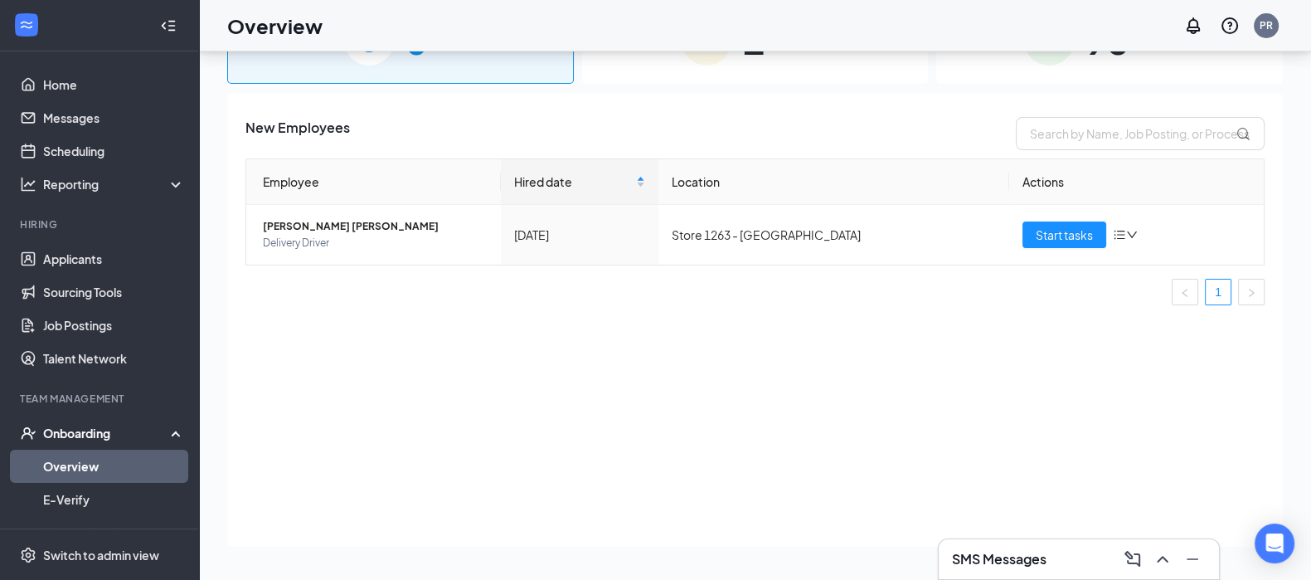
scroll to position [75, 0]
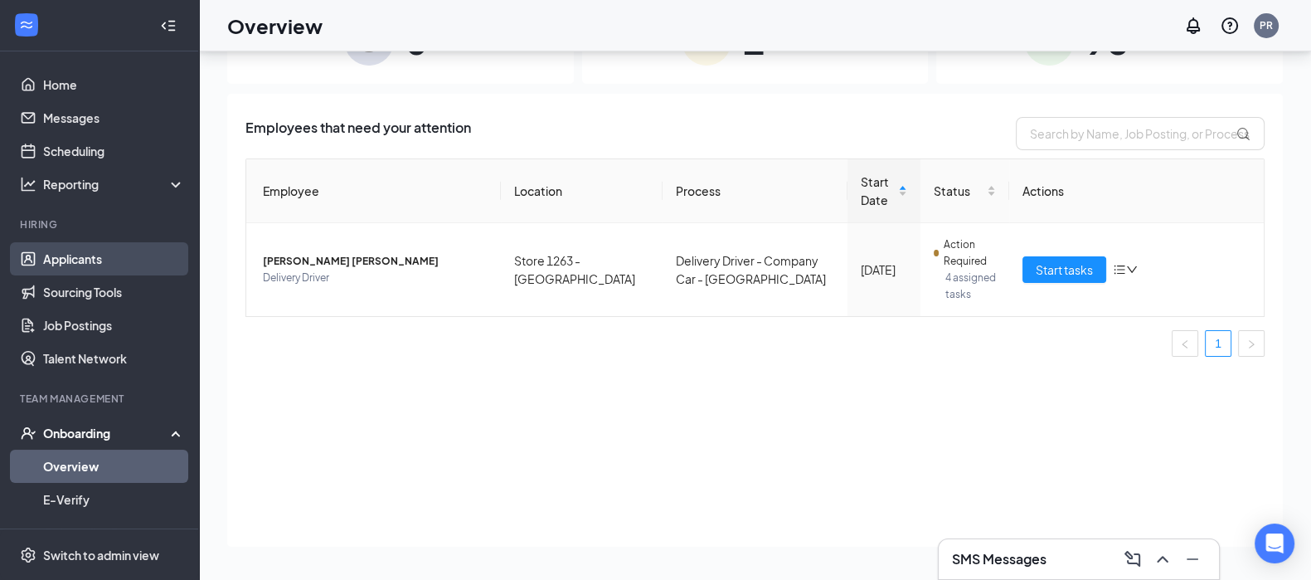
click at [63, 256] on link "Applicants" at bounding box center [114, 258] width 142 height 33
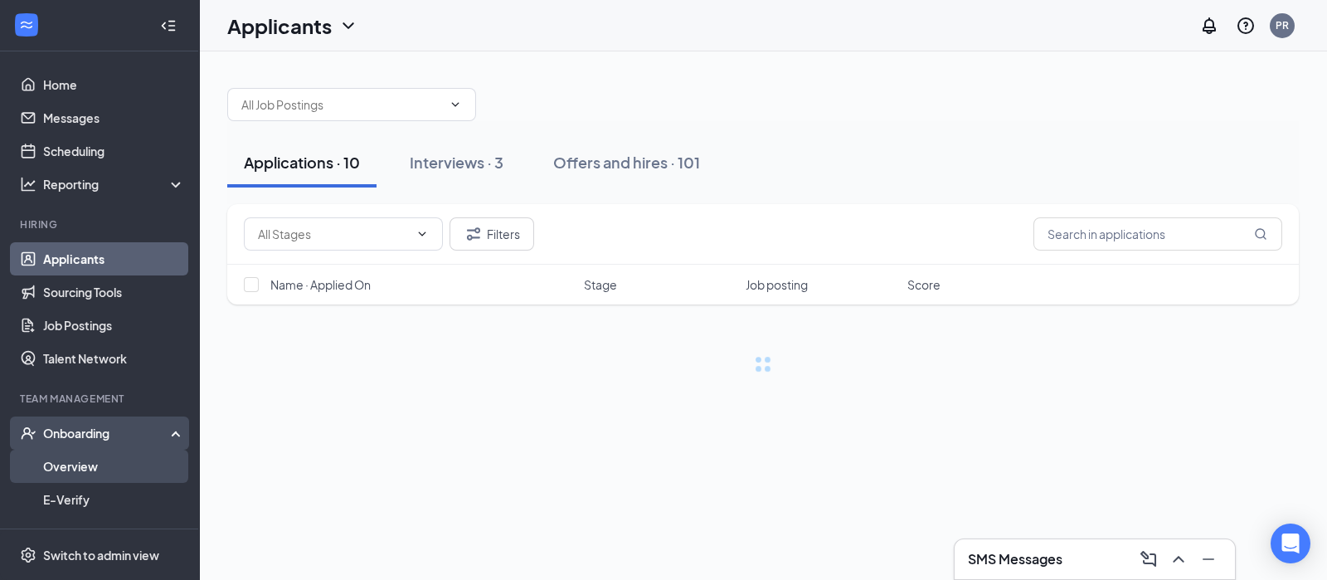
click at [78, 466] on link "Overview" at bounding box center [114, 465] width 142 height 33
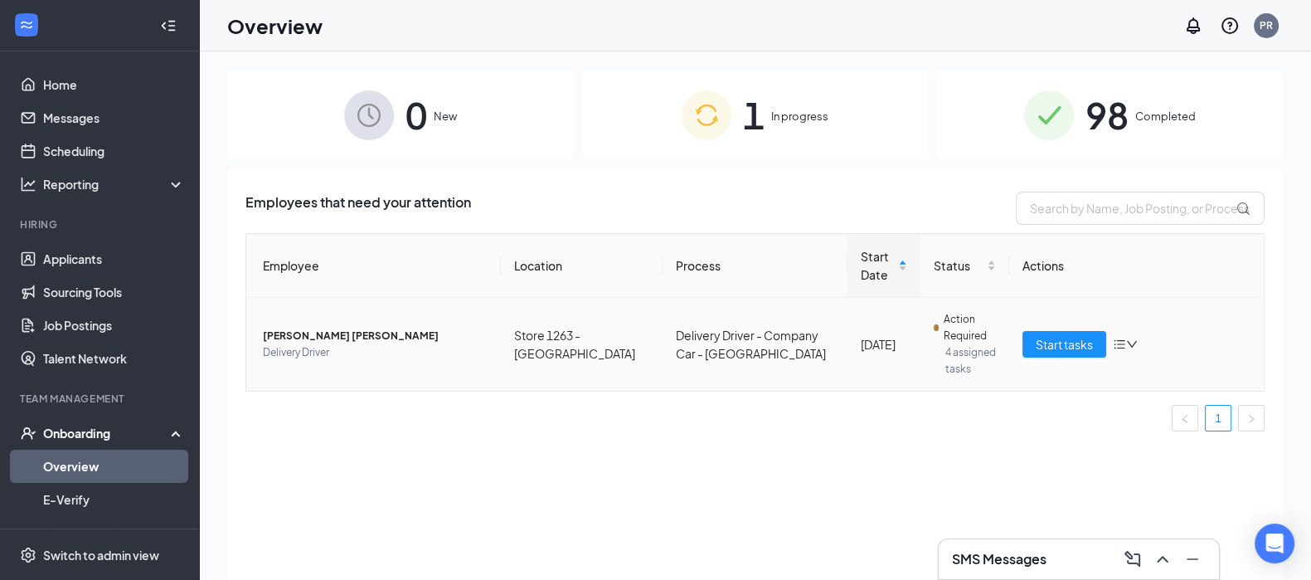
click at [1121, 342] on icon "bars" at bounding box center [1119, 343] width 13 height 13
click at [1002, 417] on div "Change process" at bounding box center [1037, 413] width 179 height 17
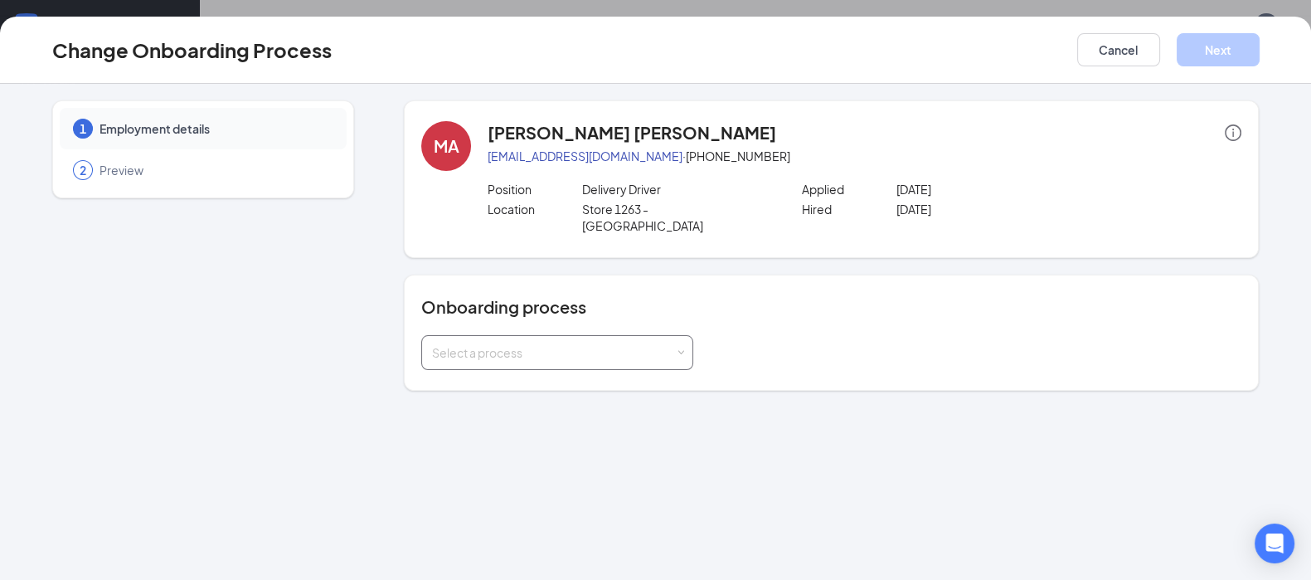
click at [558, 344] on div "Select a process" at bounding box center [553, 352] width 243 height 17
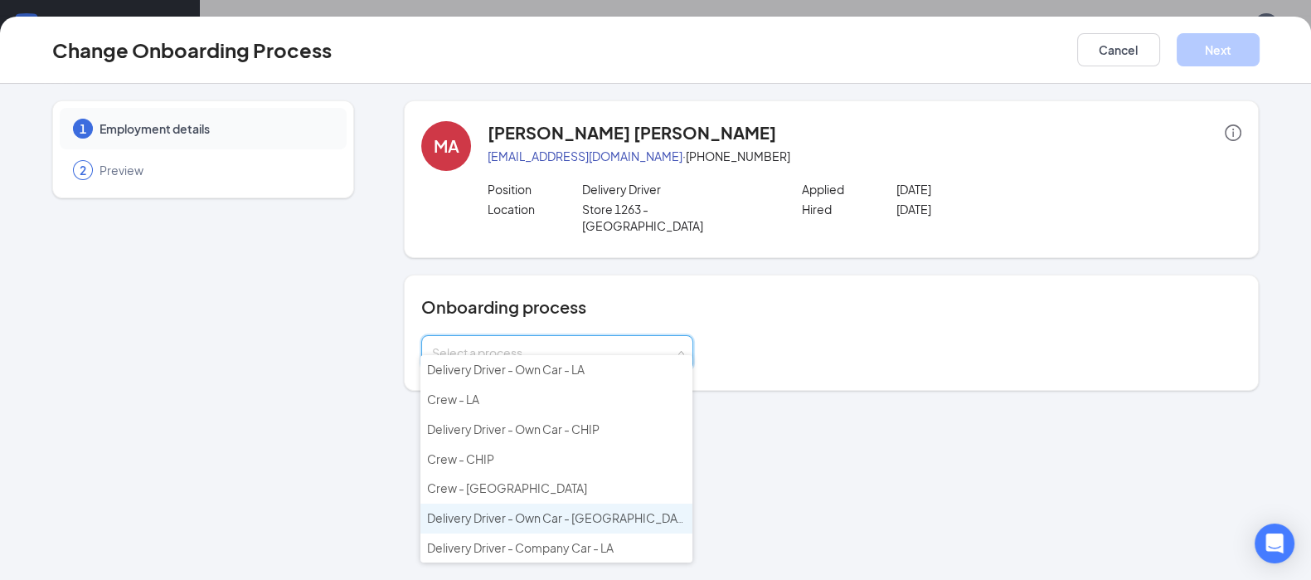
click at [493, 512] on span "Delivery Driver - Own Car - [GEOGRAPHIC_DATA]" at bounding box center [559, 517] width 265 height 15
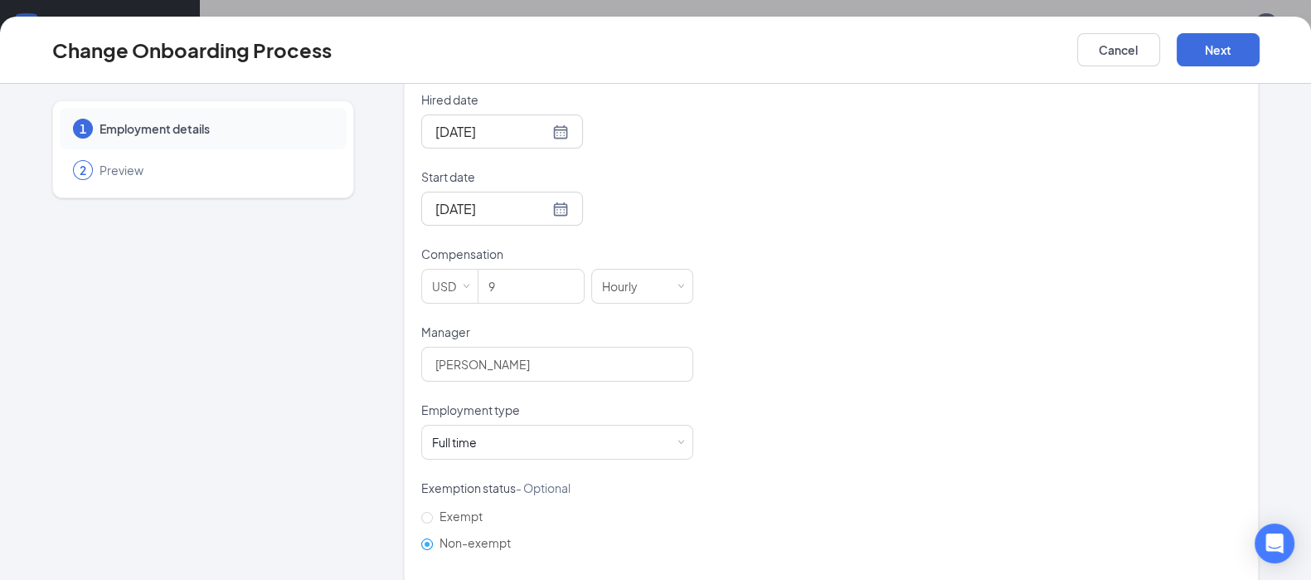
scroll to position [468, 0]
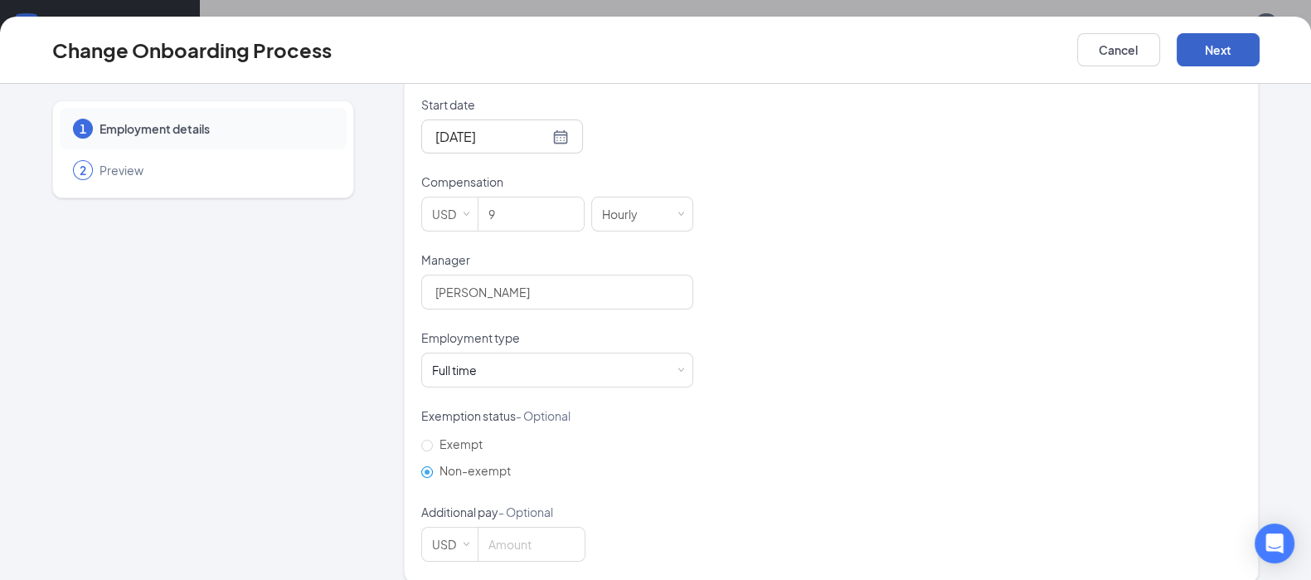
click at [1231, 43] on button "Next" at bounding box center [1218, 49] width 83 height 33
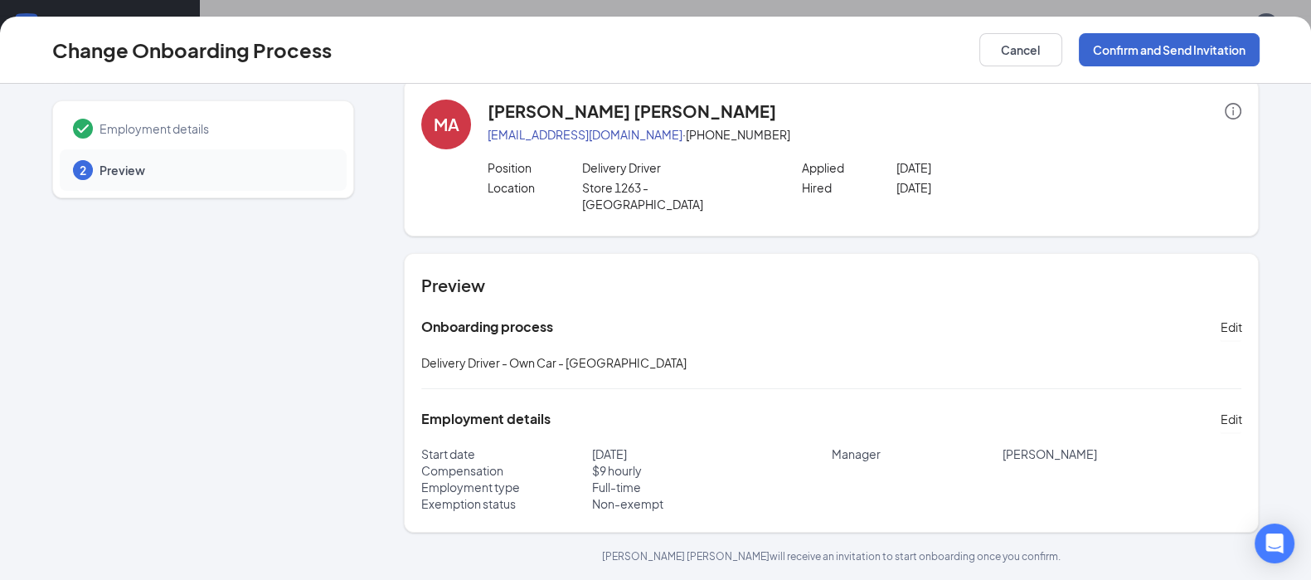
scroll to position [4, 0]
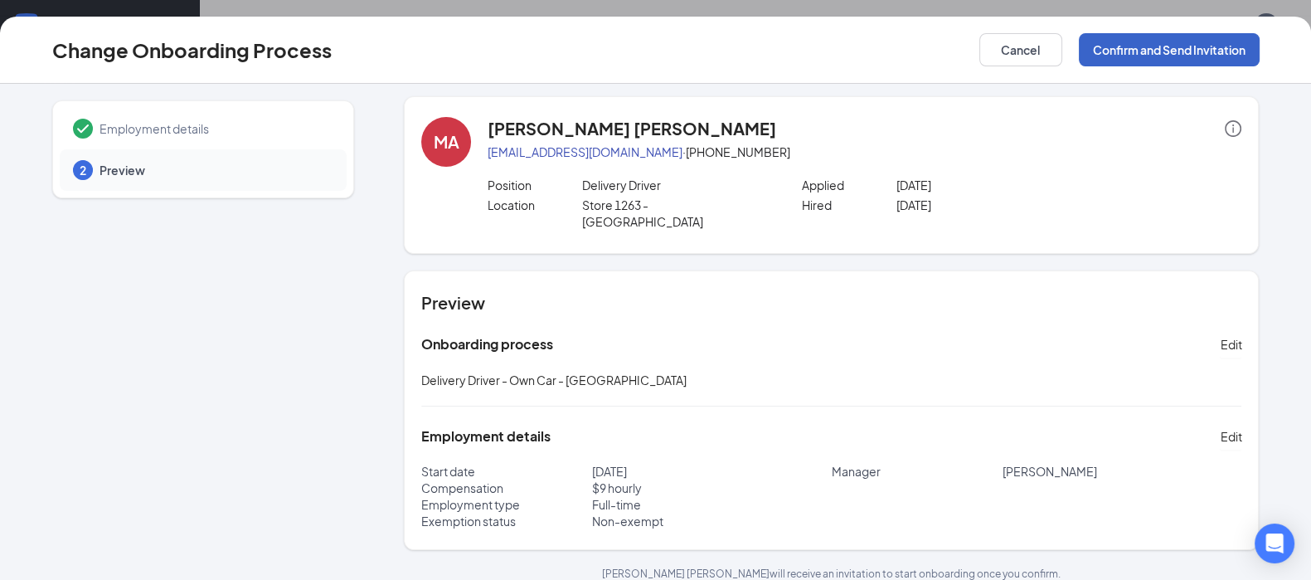
click at [1194, 42] on button "Confirm and Send Invitation" at bounding box center [1169, 49] width 181 height 33
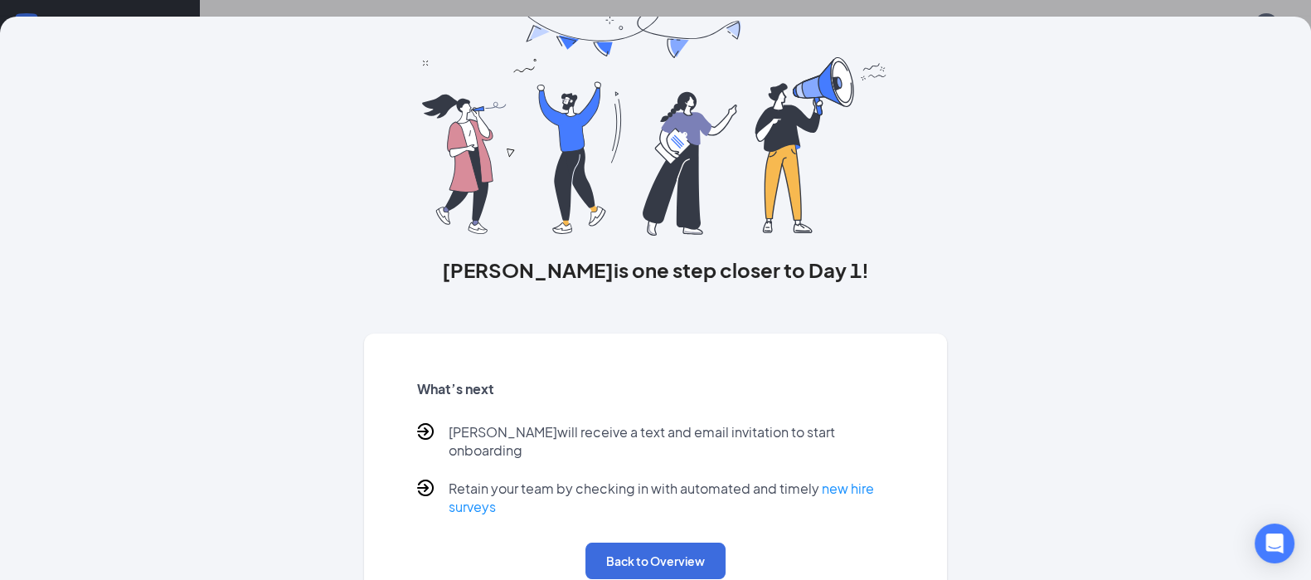
scroll to position [100, 0]
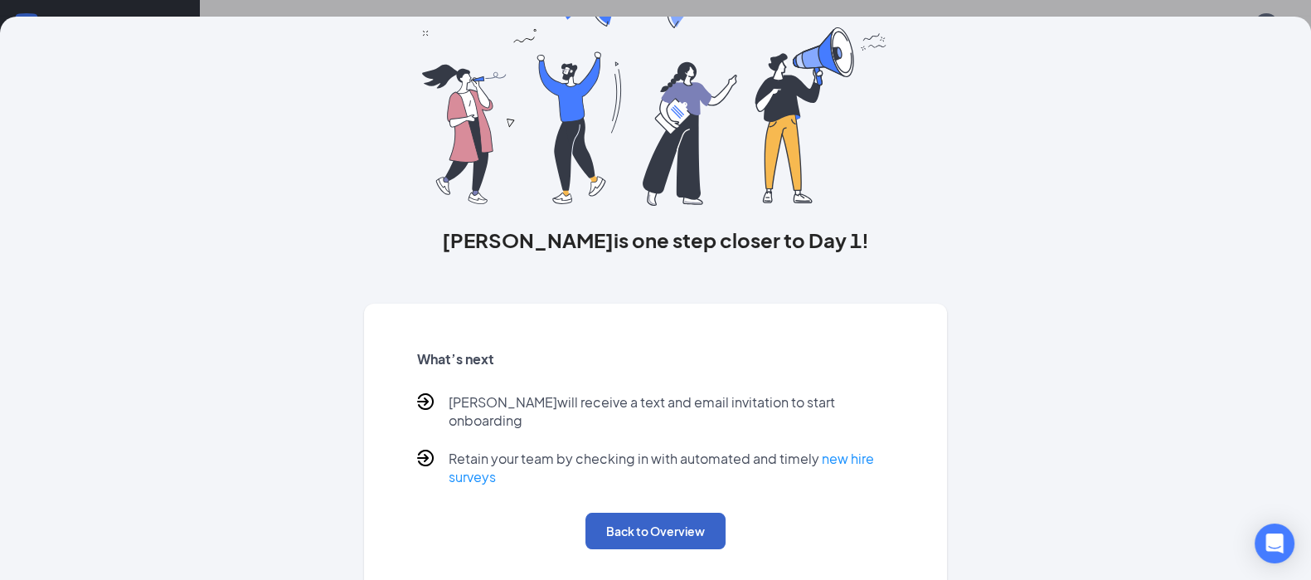
click at [672, 512] on button "Back to Overview" at bounding box center [655, 530] width 140 height 36
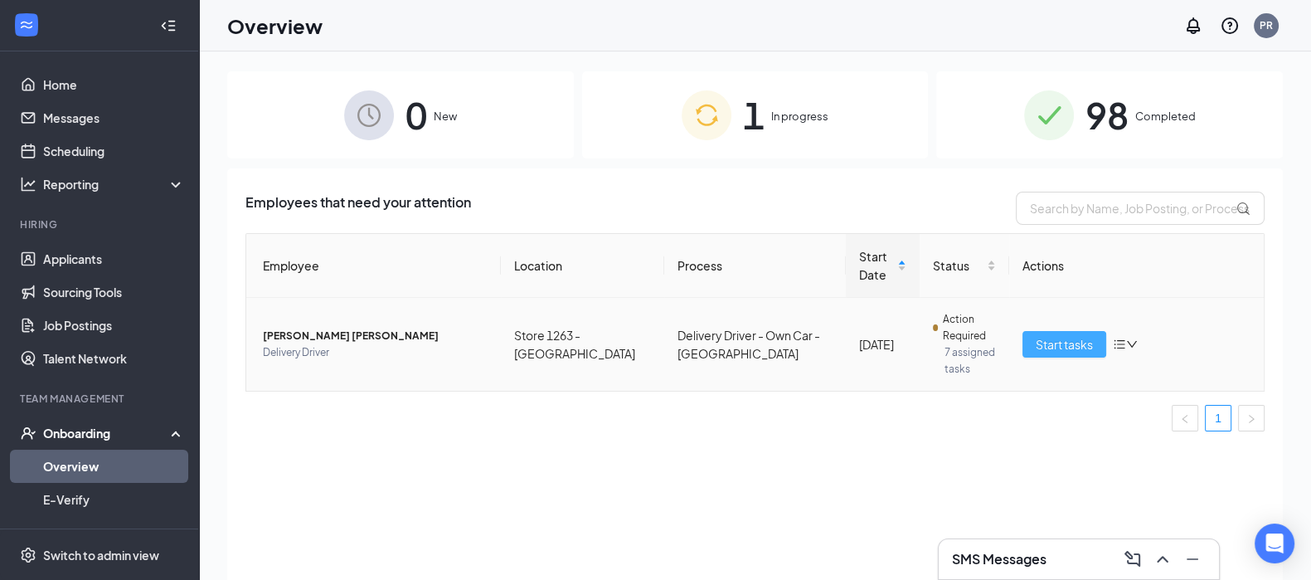
click at [1066, 339] on span "Start tasks" at bounding box center [1064, 344] width 57 height 18
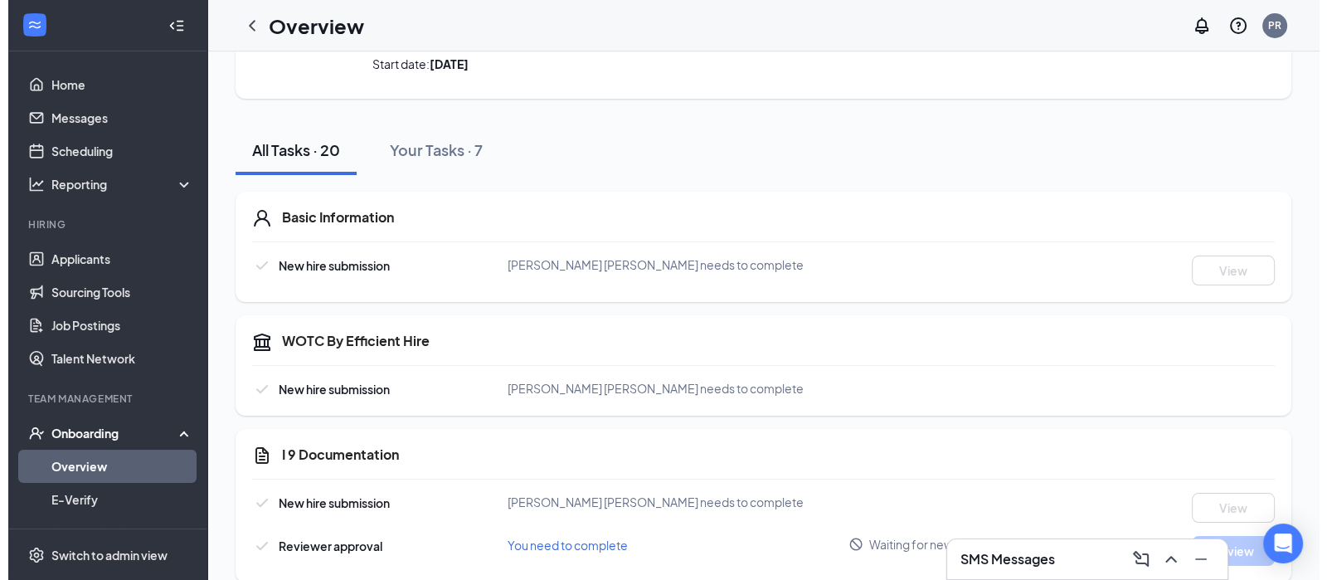
scroll to position [133, 0]
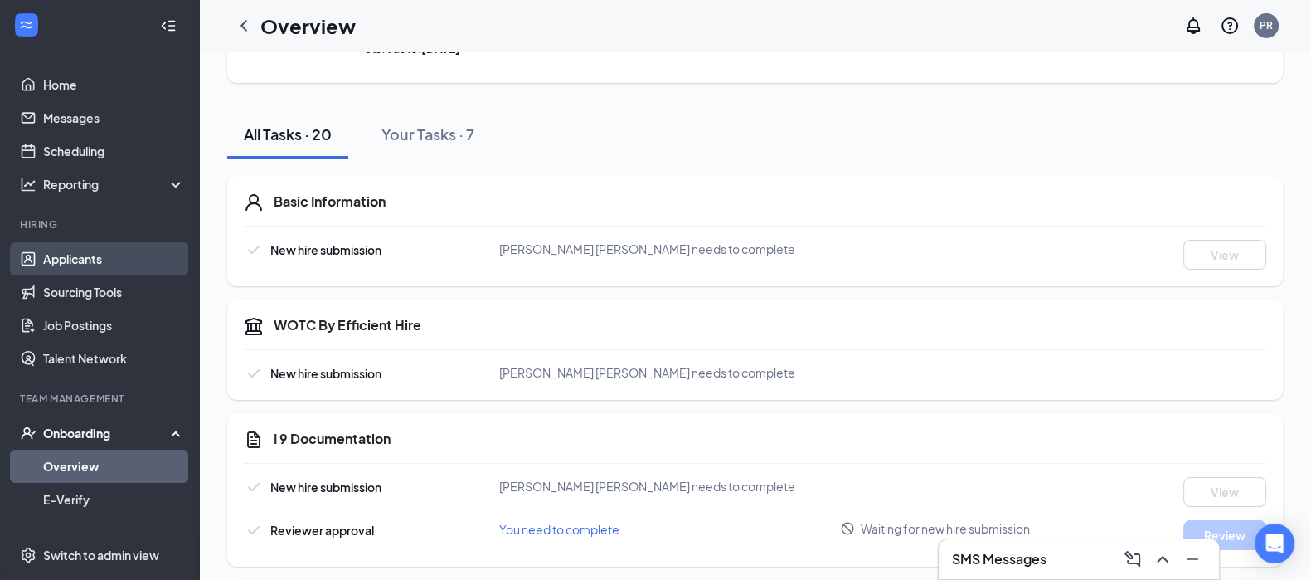
click at [70, 263] on link "Applicants" at bounding box center [114, 258] width 142 height 33
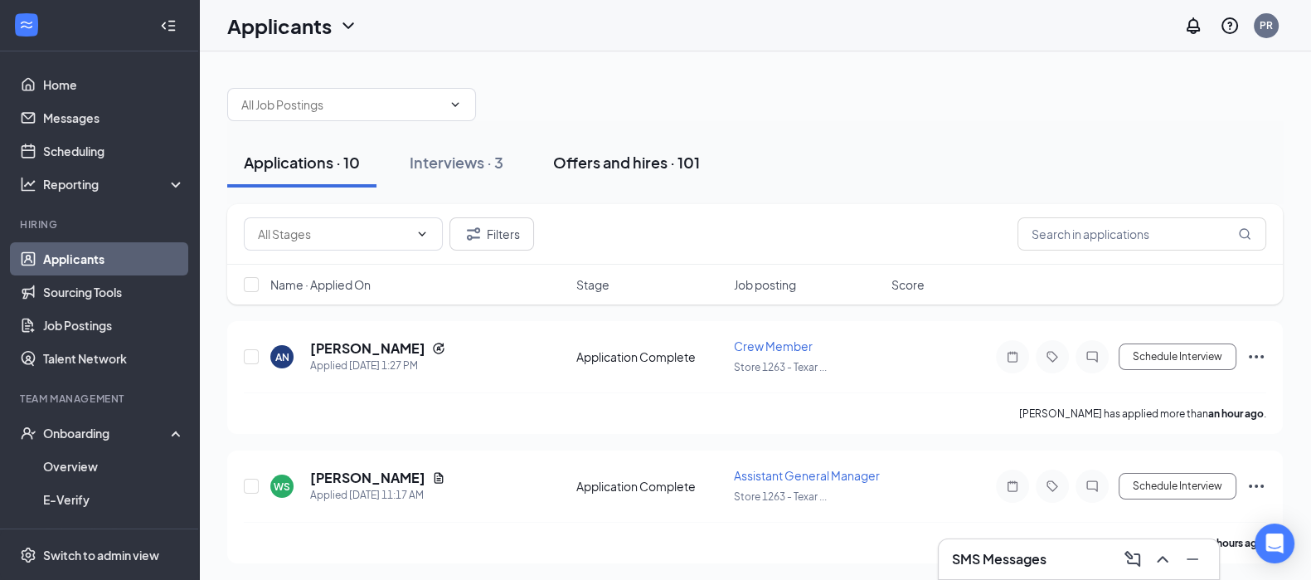
click at [655, 163] on div "Offers and hires · 101" at bounding box center [626, 162] width 147 height 21
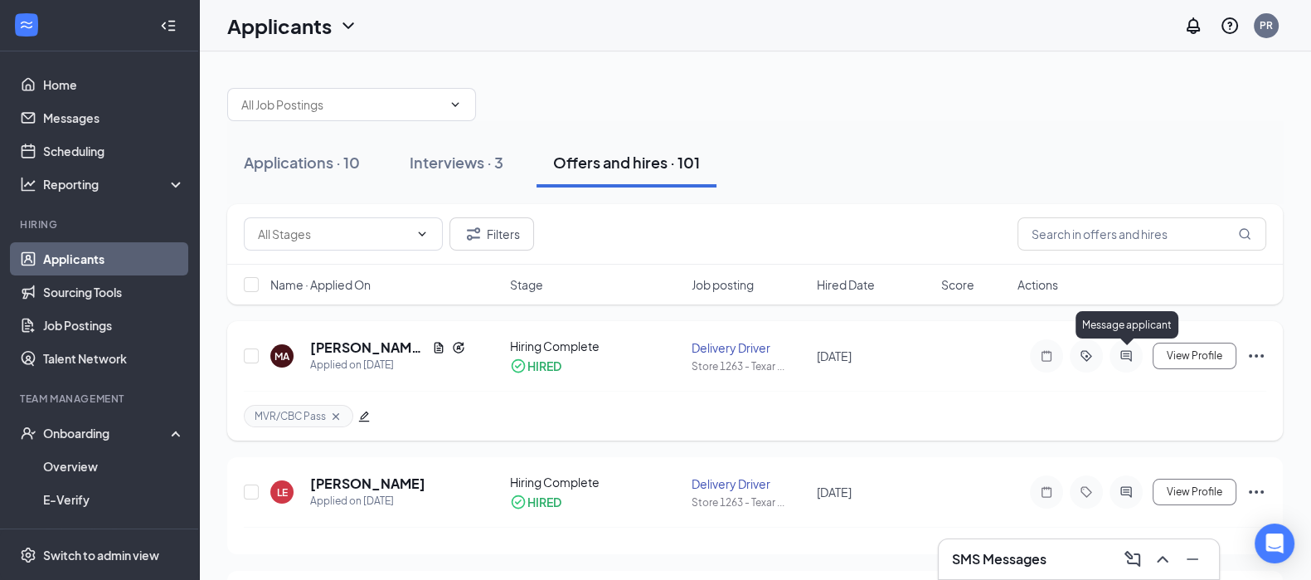
click at [1124, 352] on icon "ActiveChat" at bounding box center [1126, 355] width 20 height 13
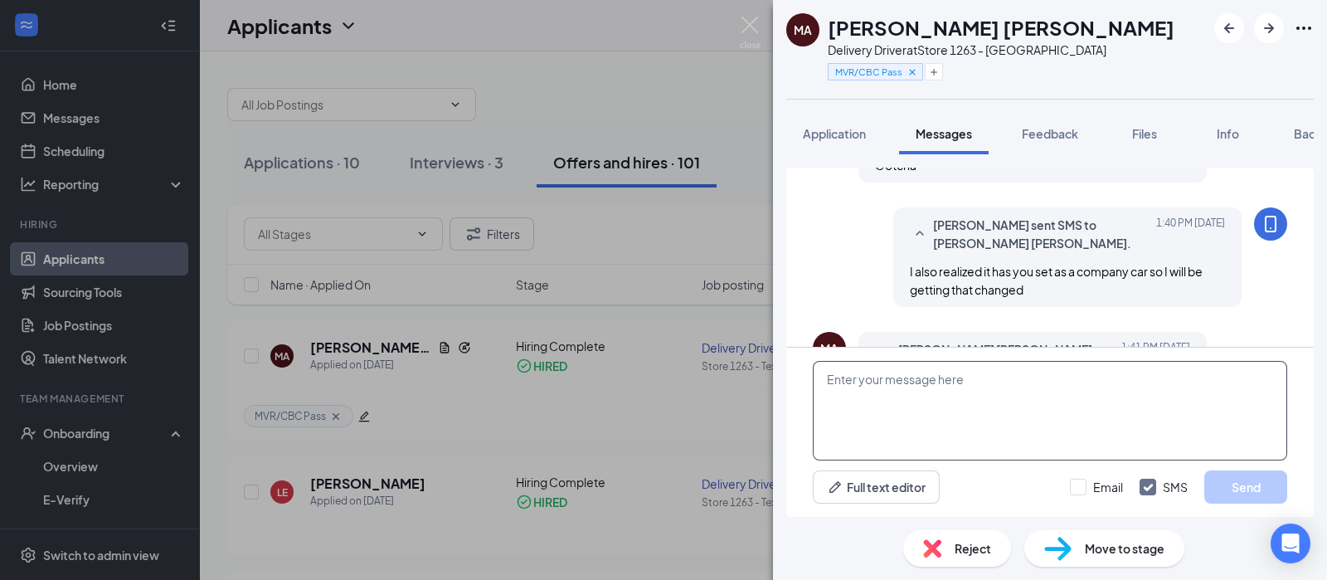
scroll to position [718, 0]
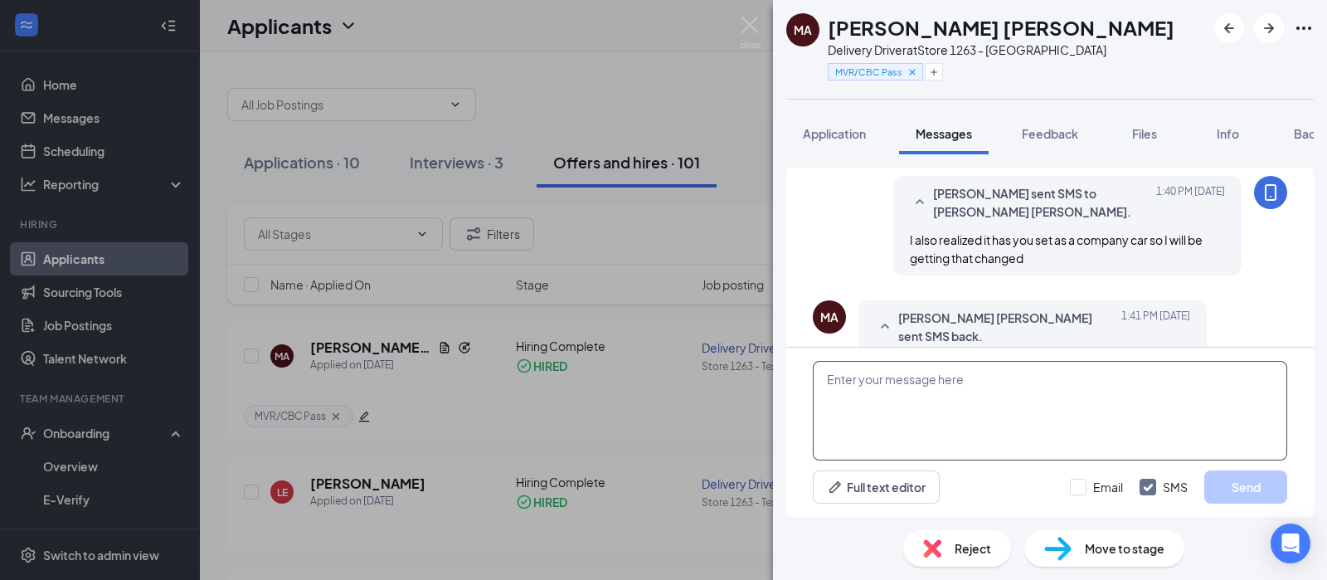
click at [946, 396] on textarea at bounding box center [1050, 411] width 474 height 100
type textarea "ok, we got you in the right process now."
click at [1081, 487] on input "Email" at bounding box center [1096, 486] width 53 height 17
checkbox input "true"
click at [1235, 488] on button "Send" at bounding box center [1245, 486] width 83 height 33
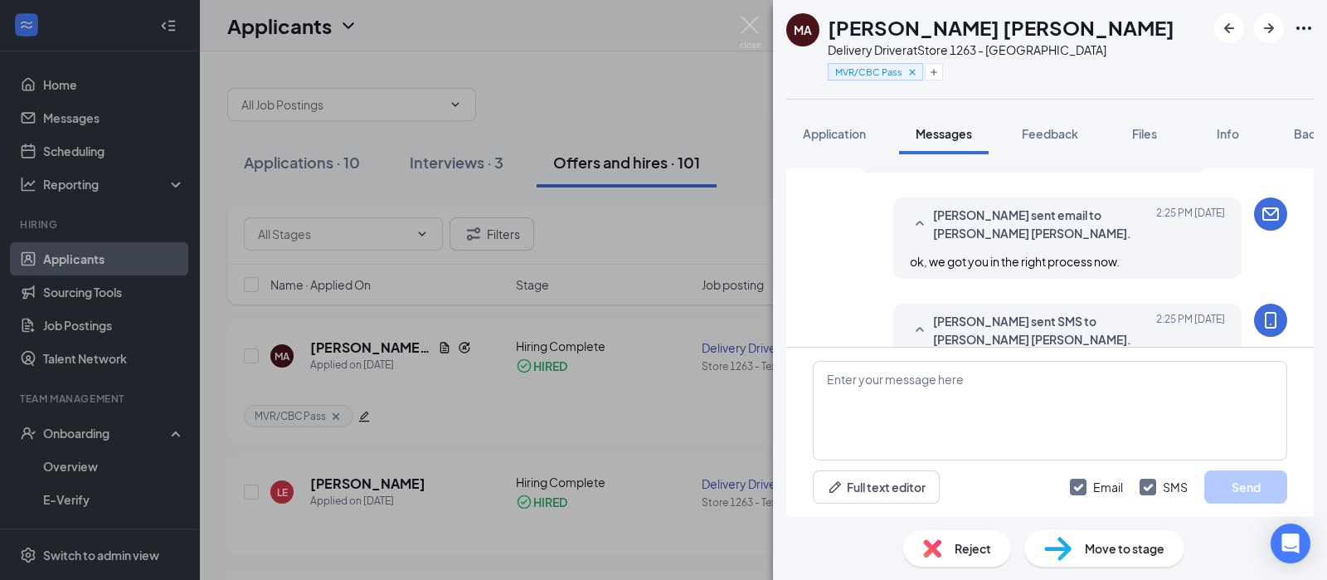
scroll to position [930, 0]
click at [645, 226] on div "MA [PERSON_NAME] [PERSON_NAME] Delivery Driver at Store 1263 - Texarkana MVR/CB…" at bounding box center [663, 290] width 1327 height 580
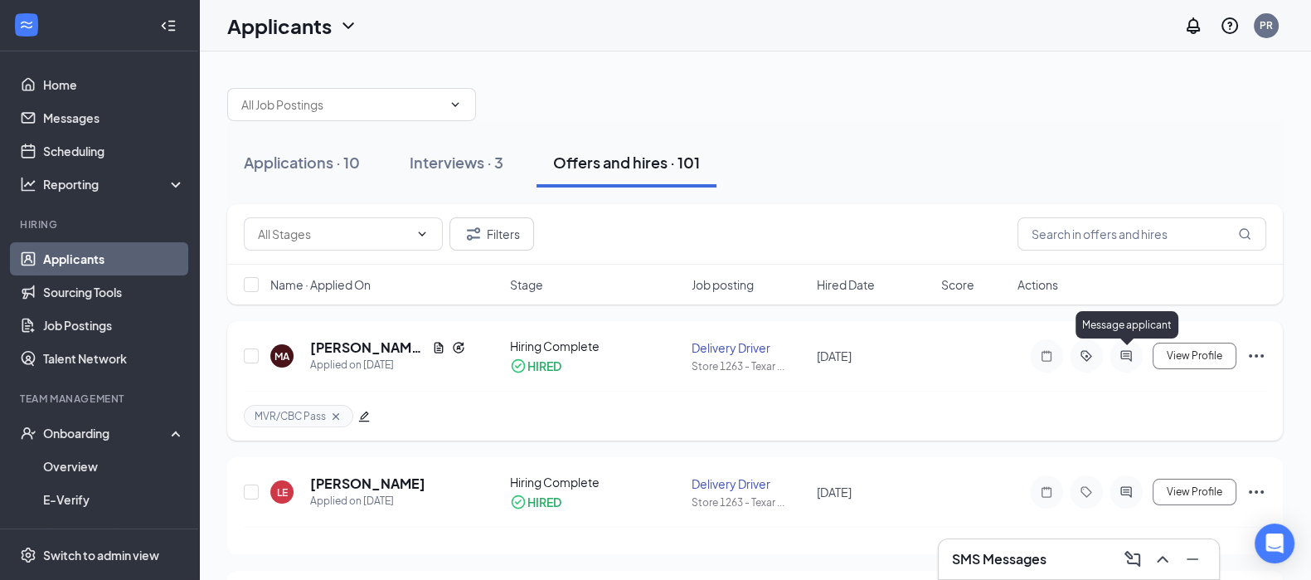
click at [1129, 352] on icon "ActiveChat" at bounding box center [1125, 355] width 11 height 11
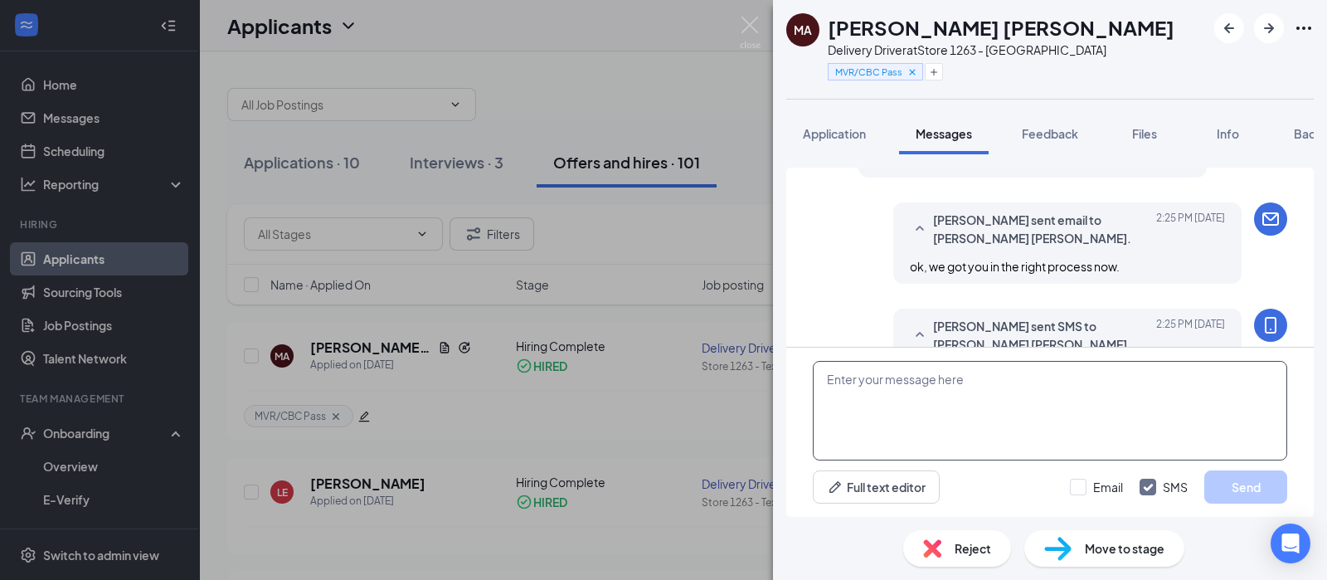
scroll to position [882, 0]
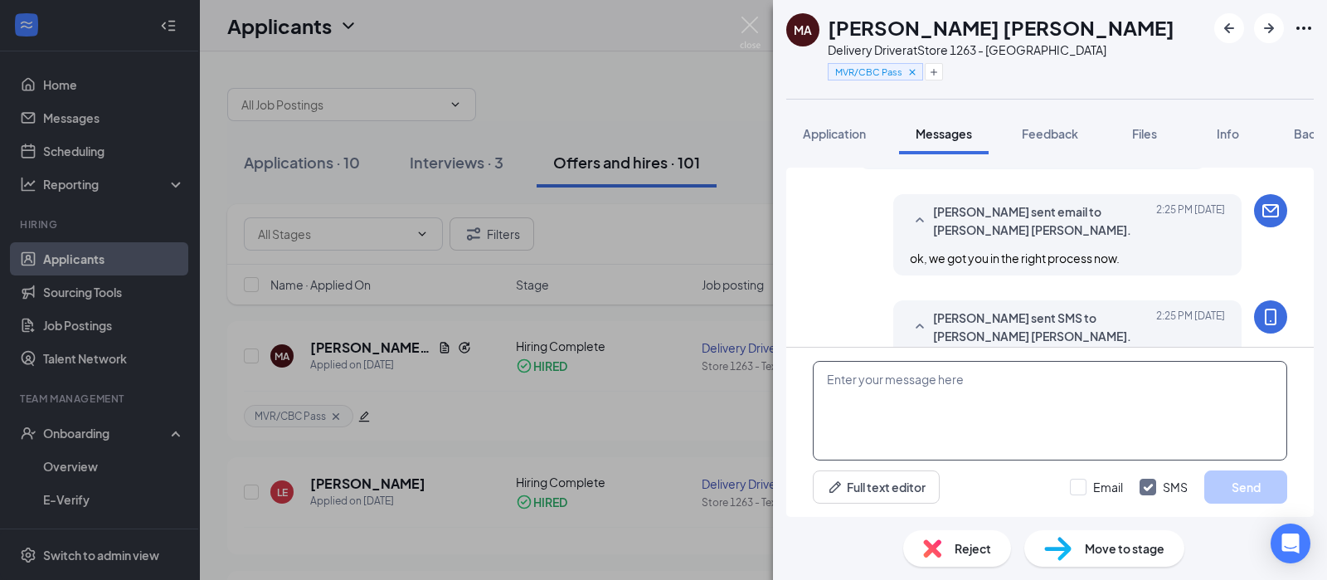
click at [967, 413] on textarea at bounding box center [1050, 411] width 474 height 100
click at [824, 126] on span "Application" at bounding box center [834, 133] width 63 height 15
